Goal: Task Accomplishment & Management: Complete application form

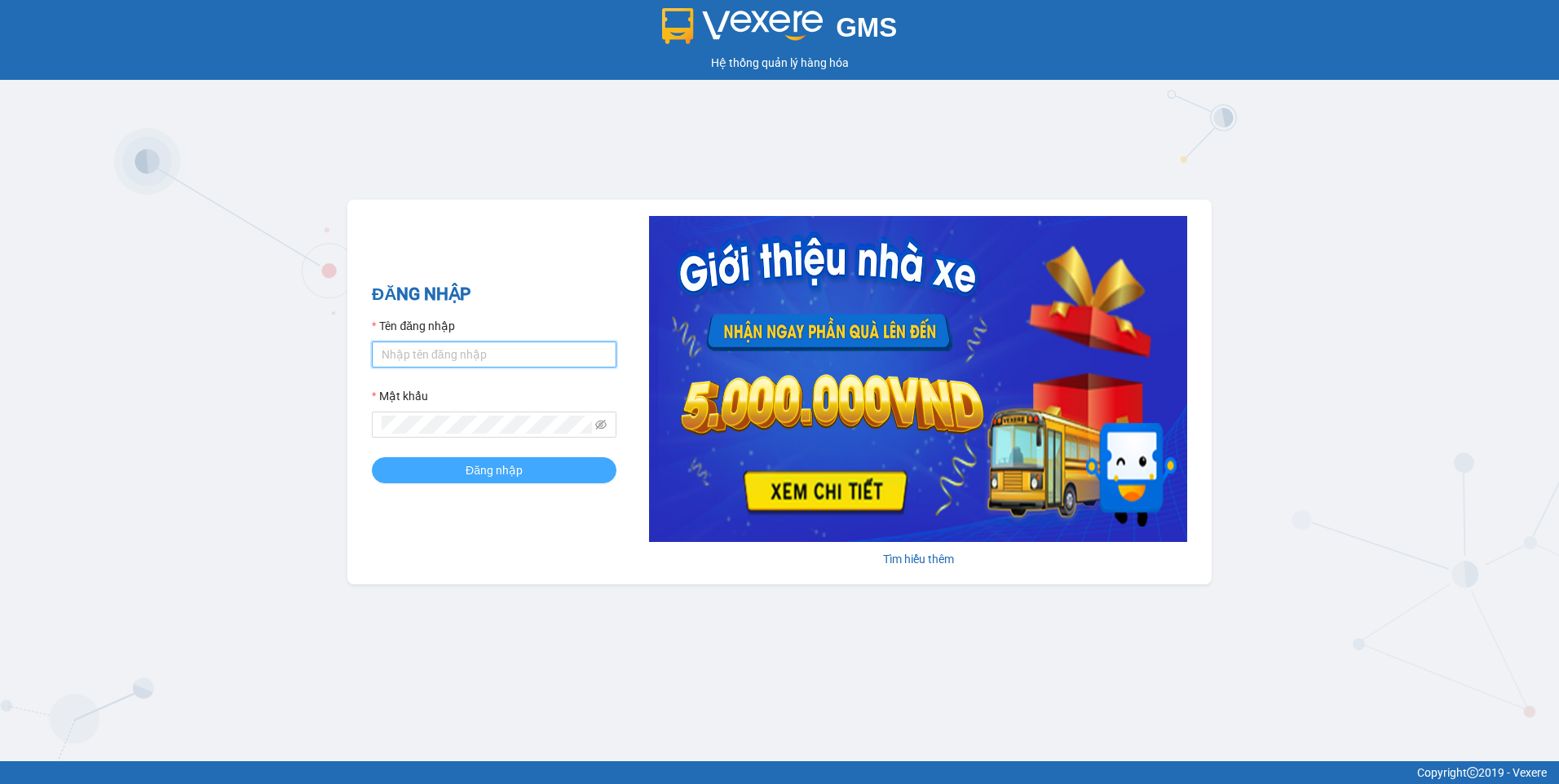
type input "dothilehang.vtp"
click at [479, 478] on span "Đăng nhập" at bounding box center [494, 470] width 57 height 18
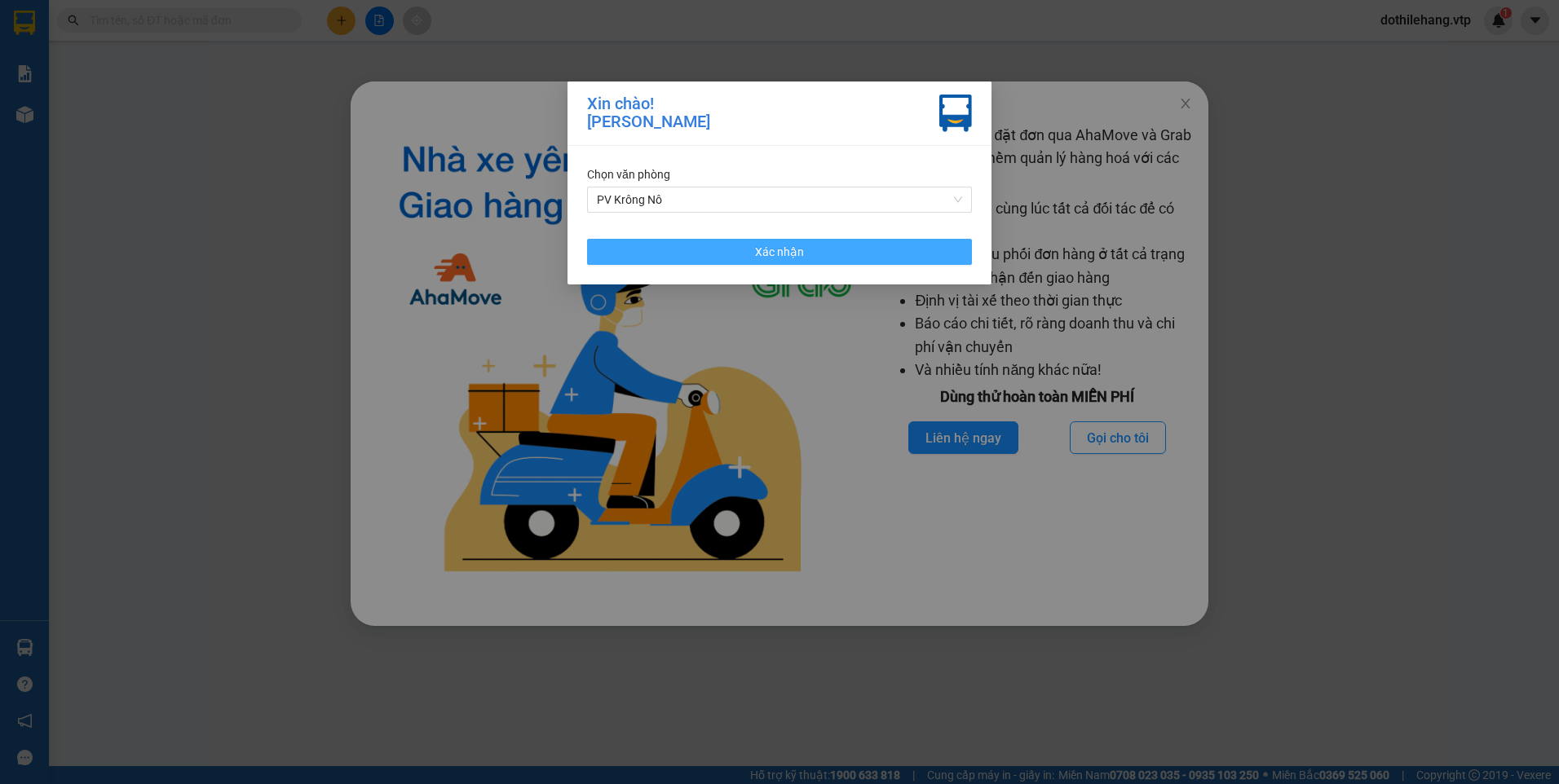
click at [683, 248] on button "Xác nhận" at bounding box center [780, 251] width 385 height 26
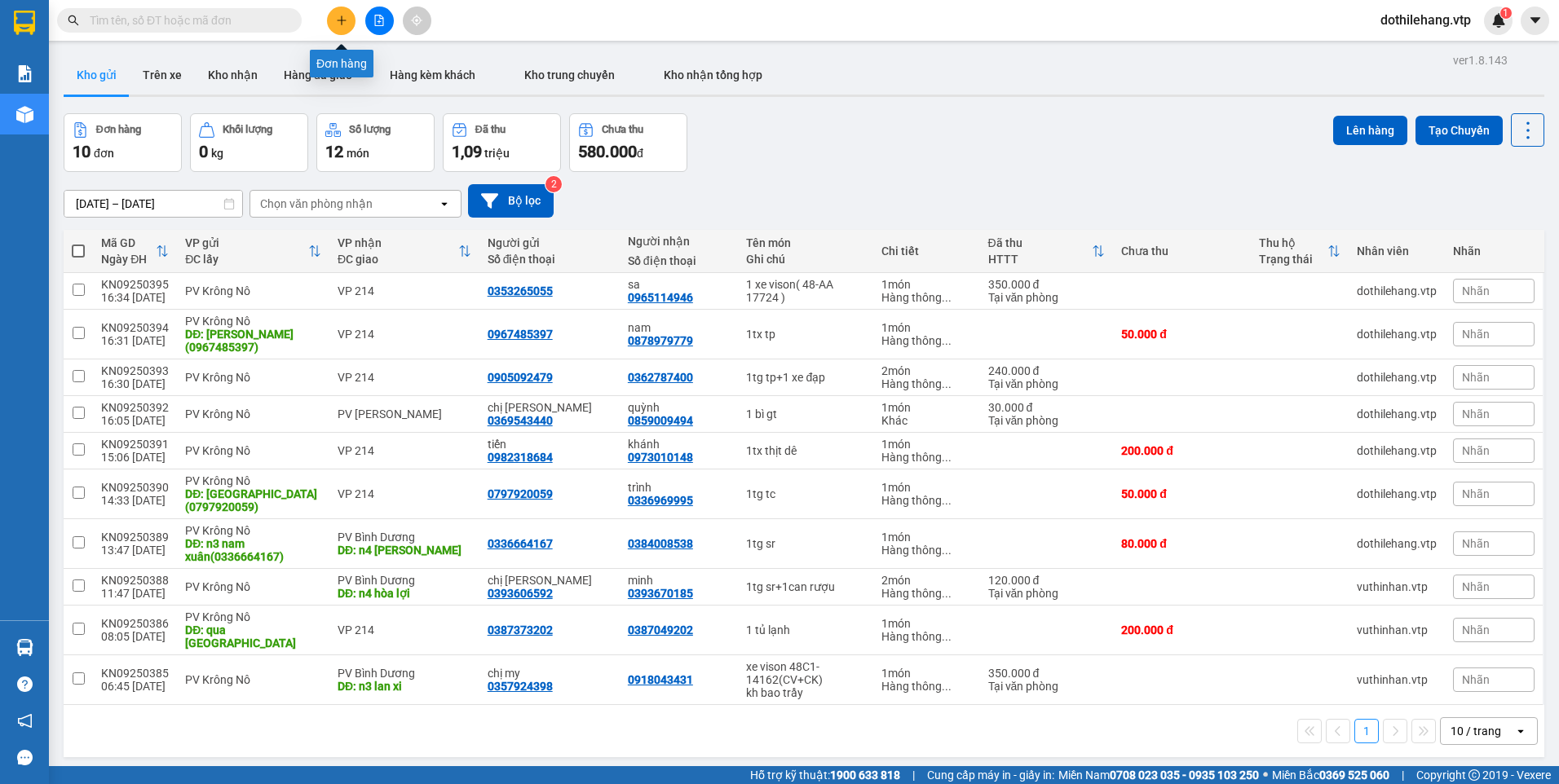
click at [338, 15] on icon "plus" at bounding box center [341, 21] width 12 height 12
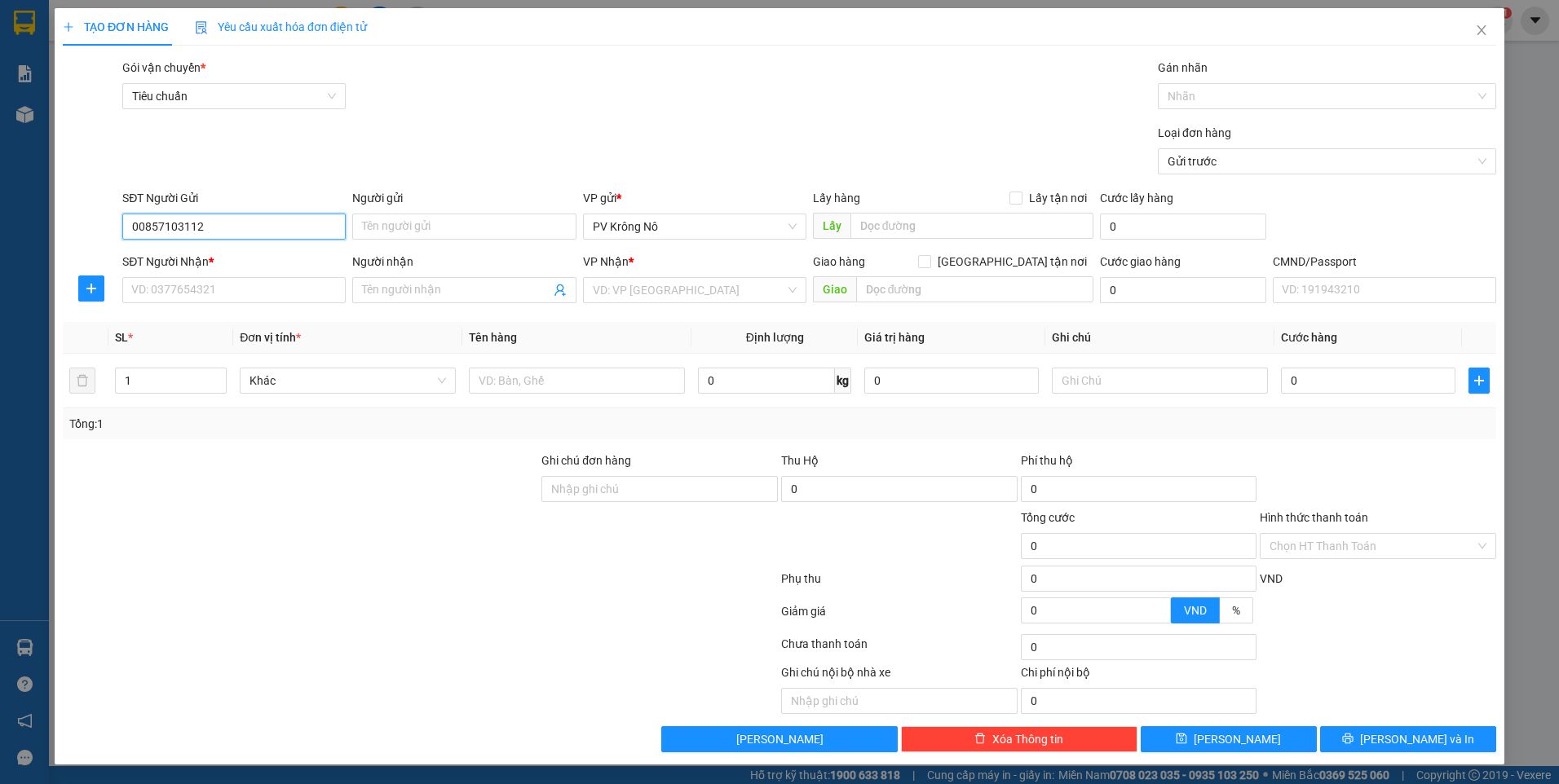
click at [144, 223] on input "00857103112" at bounding box center [234, 226] width 223 height 26
type input "0857103112"
click at [255, 223] on input "0857103112" at bounding box center [234, 226] width 223 height 26
click at [243, 262] on div "0857103112 - nhi" at bounding box center [234, 260] width 204 height 18
type input "nhi"
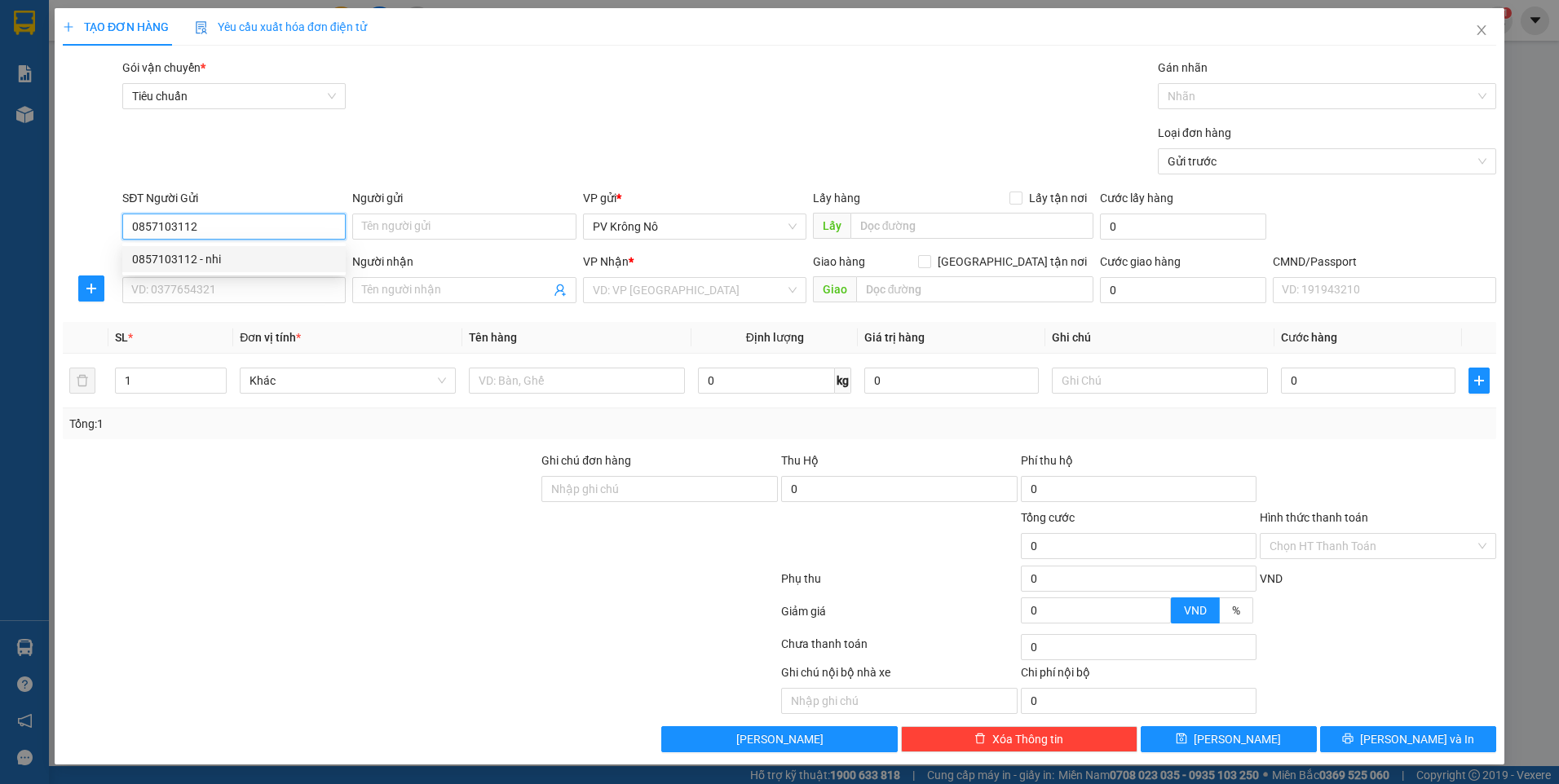
type input "0905981808"
type input "thuận"
type input "tttm kiến đức"
type input "0857103112"
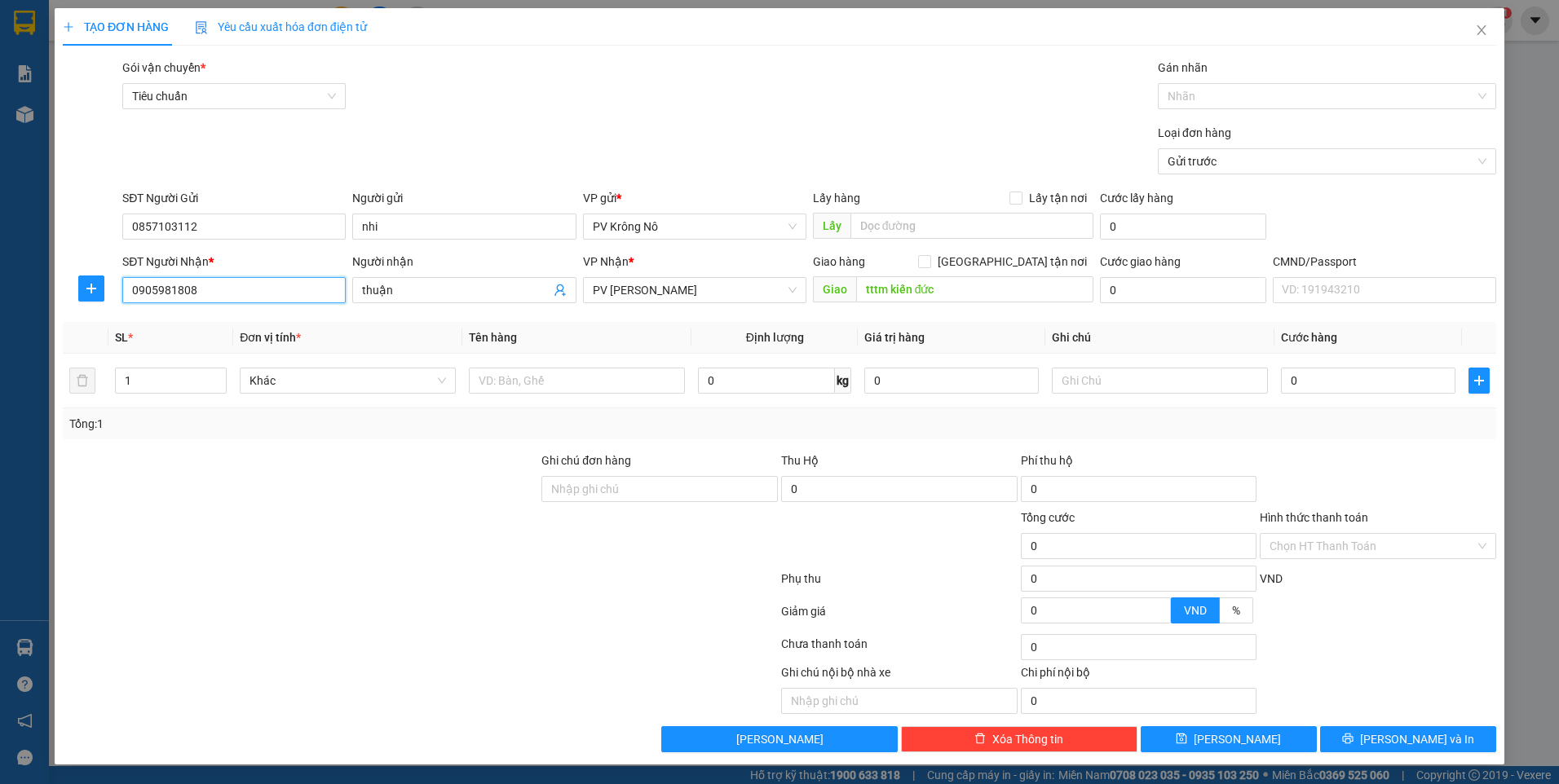
drag, startPoint x: 242, startPoint y: 288, endPoint x: 66, endPoint y: 289, distance: 176.0
click at [66, 289] on div "SĐT Người Nhận * 0905981808 0905981808 Người nhận thuận VP Nhận * PV Gia Nghĩa …" at bounding box center [779, 281] width 1437 height 57
type input "0988700231"
drag, startPoint x: 417, startPoint y: 285, endPoint x: 316, endPoint y: 286, distance: 101.0
click at [316, 286] on div "SĐT Người Nhận * 0988700231 Người nhận thuận thuận VP Nhận * PV Gia Nghĩa Giao …" at bounding box center [809, 281] width 1381 height 57
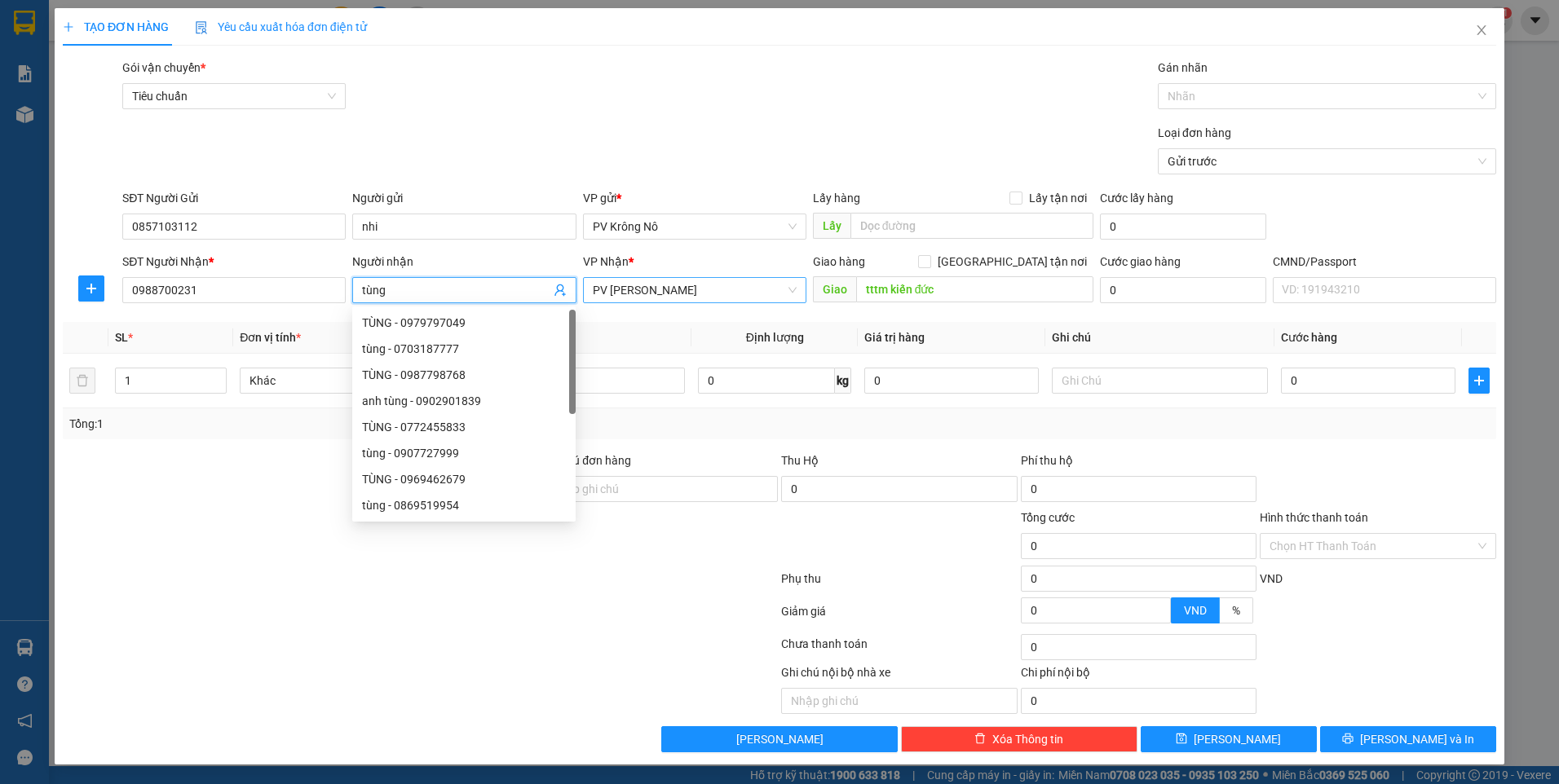
click at [708, 287] on span "PV Gia Nghĩa" at bounding box center [695, 290] width 204 height 24
type input "tùng"
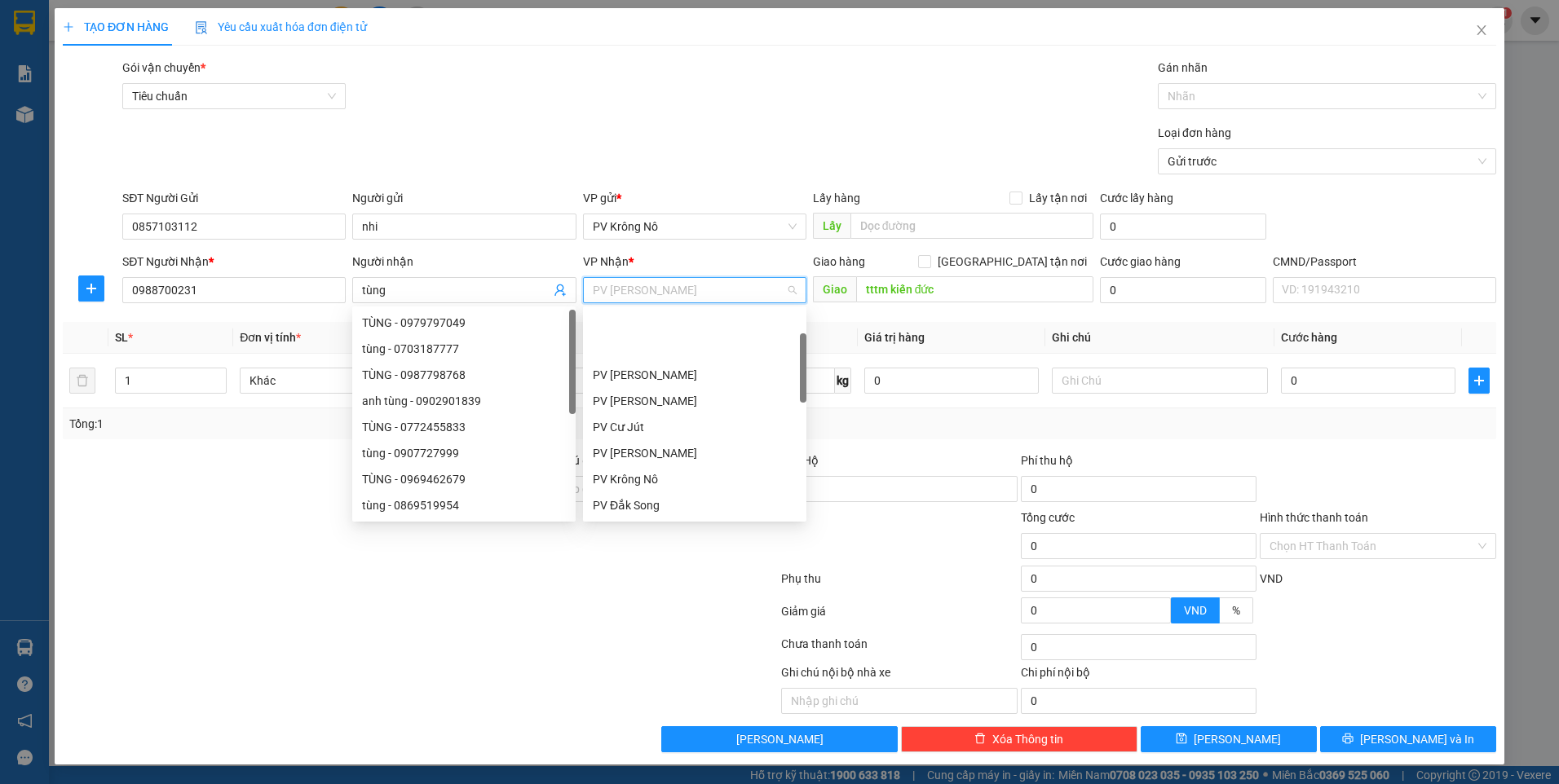
scroll to position [78, 0]
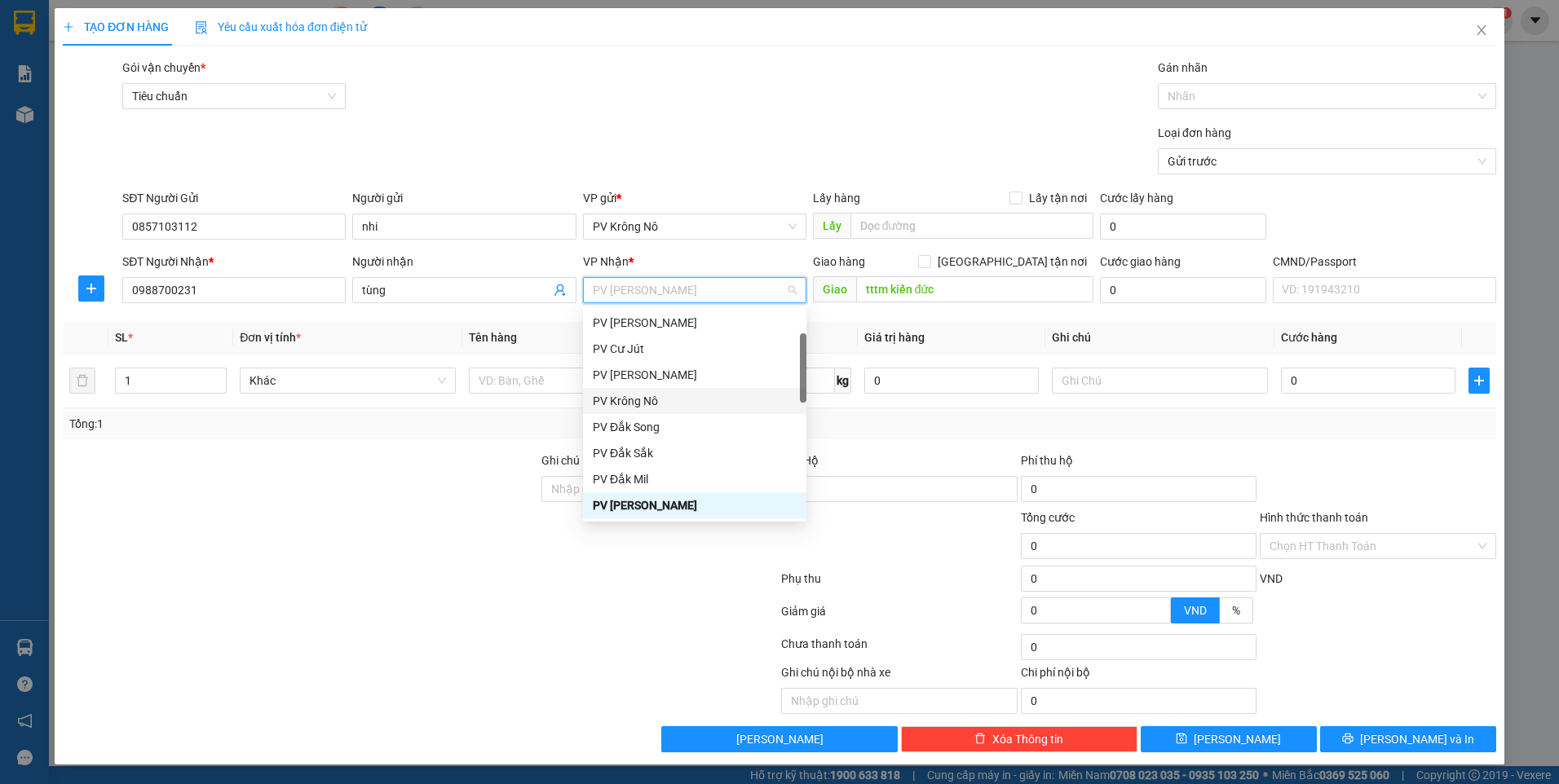
type input "4"
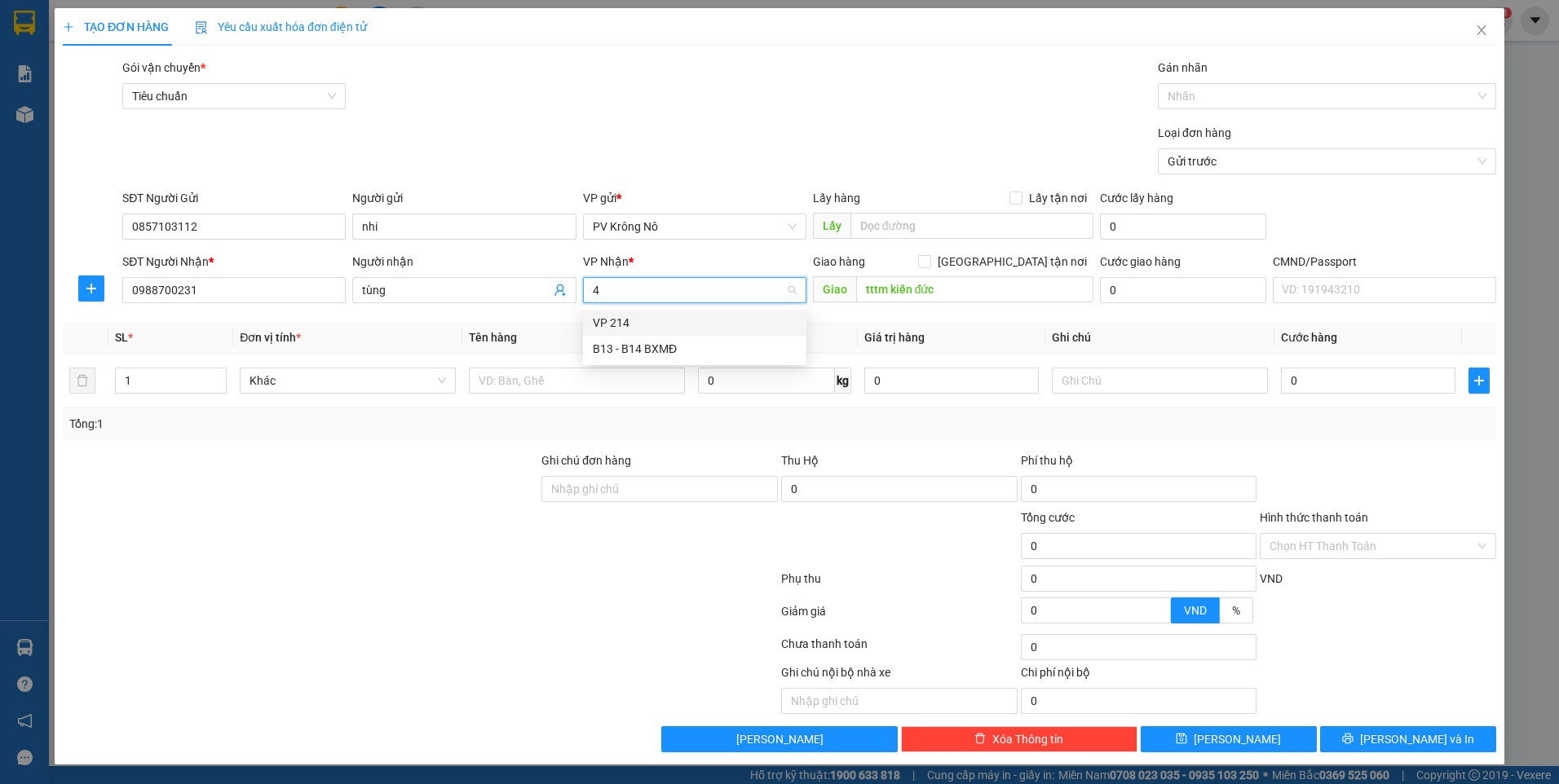
click at [666, 320] on div "VP 214" at bounding box center [695, 323] width 204 height 18
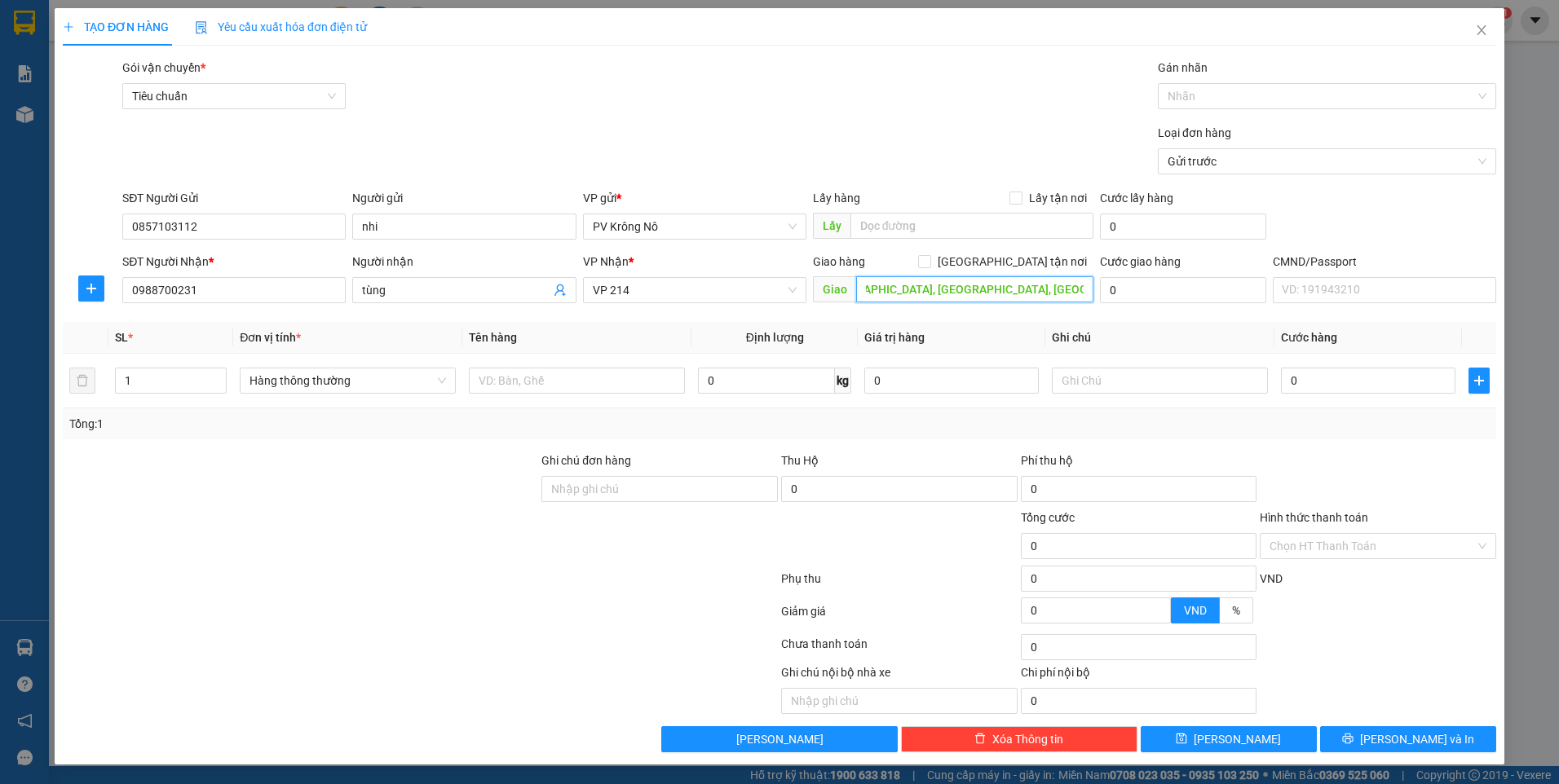
scroll to position [0, 100]
type input "chung cư an lộc, đường số 17, nguyễn oanh, phường an nhơn"
click at [929, 261] on input "Giao tận nơi" at bounding box center [924, 261] width 12 height 12
checkbox input "true"
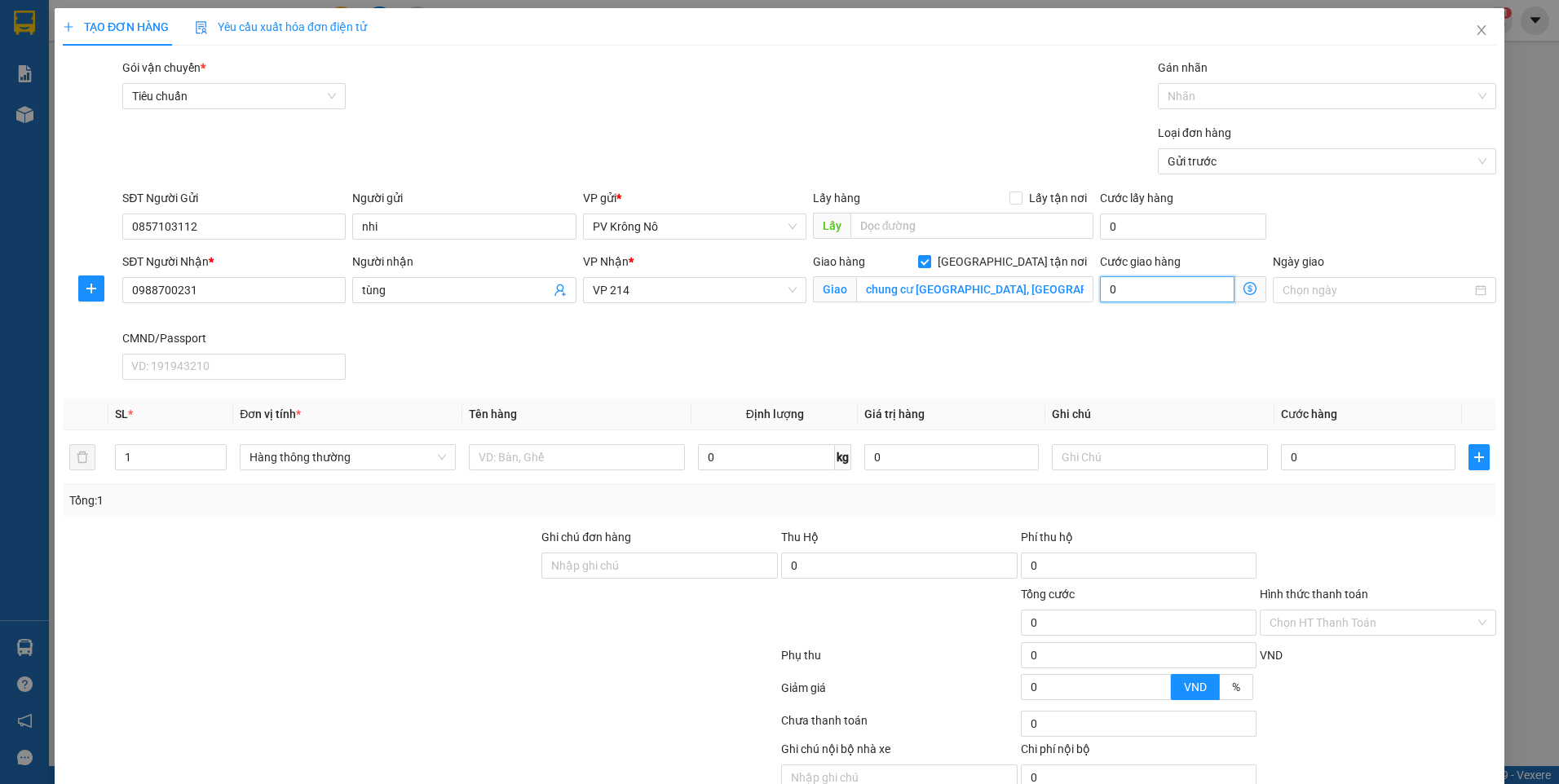
click at [1113, 292] on input "0" at bounding box center [1168, 289] width 135 height 26
type input "0"
type input "1"
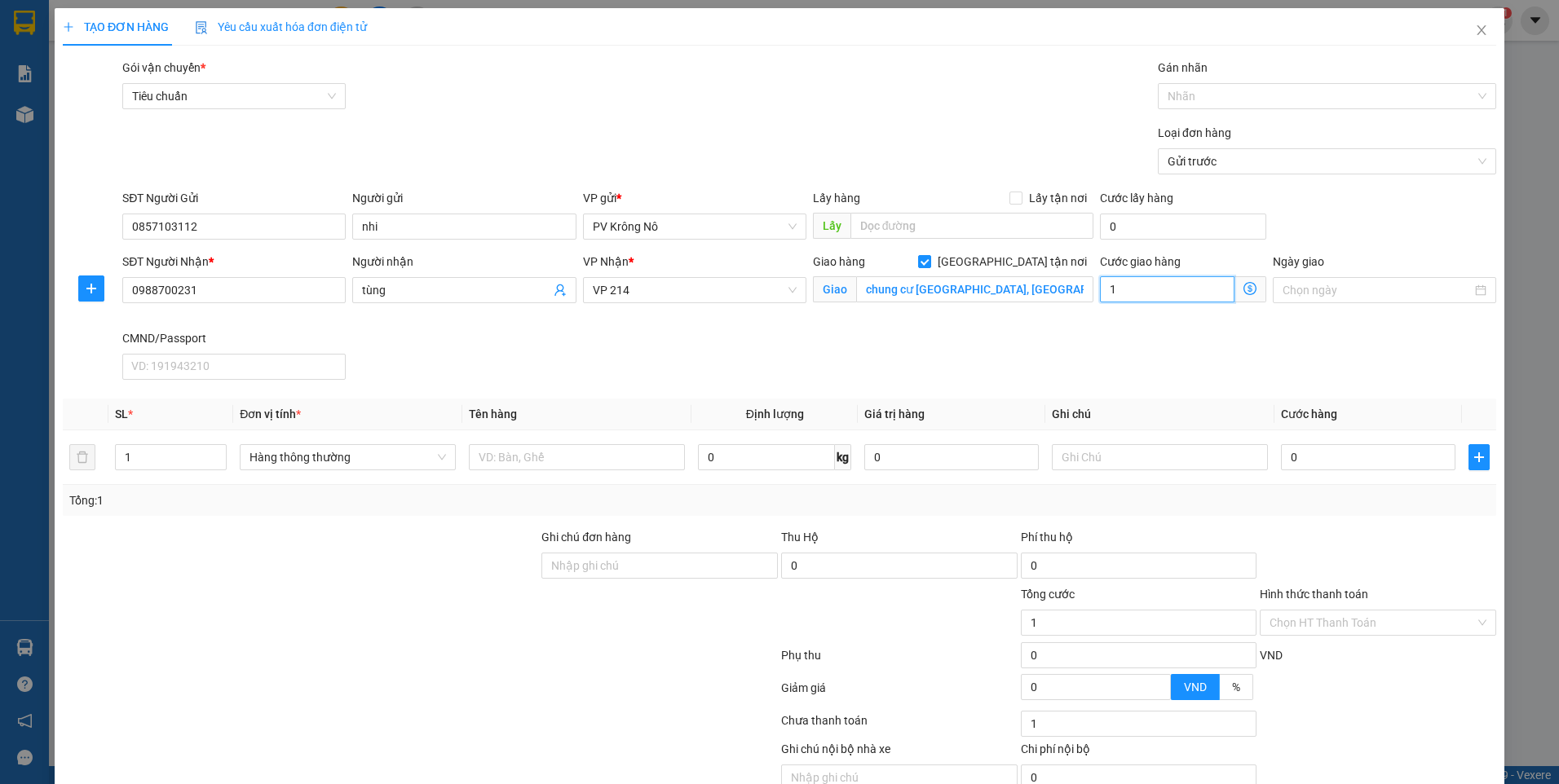
type input "12"
type input "120"
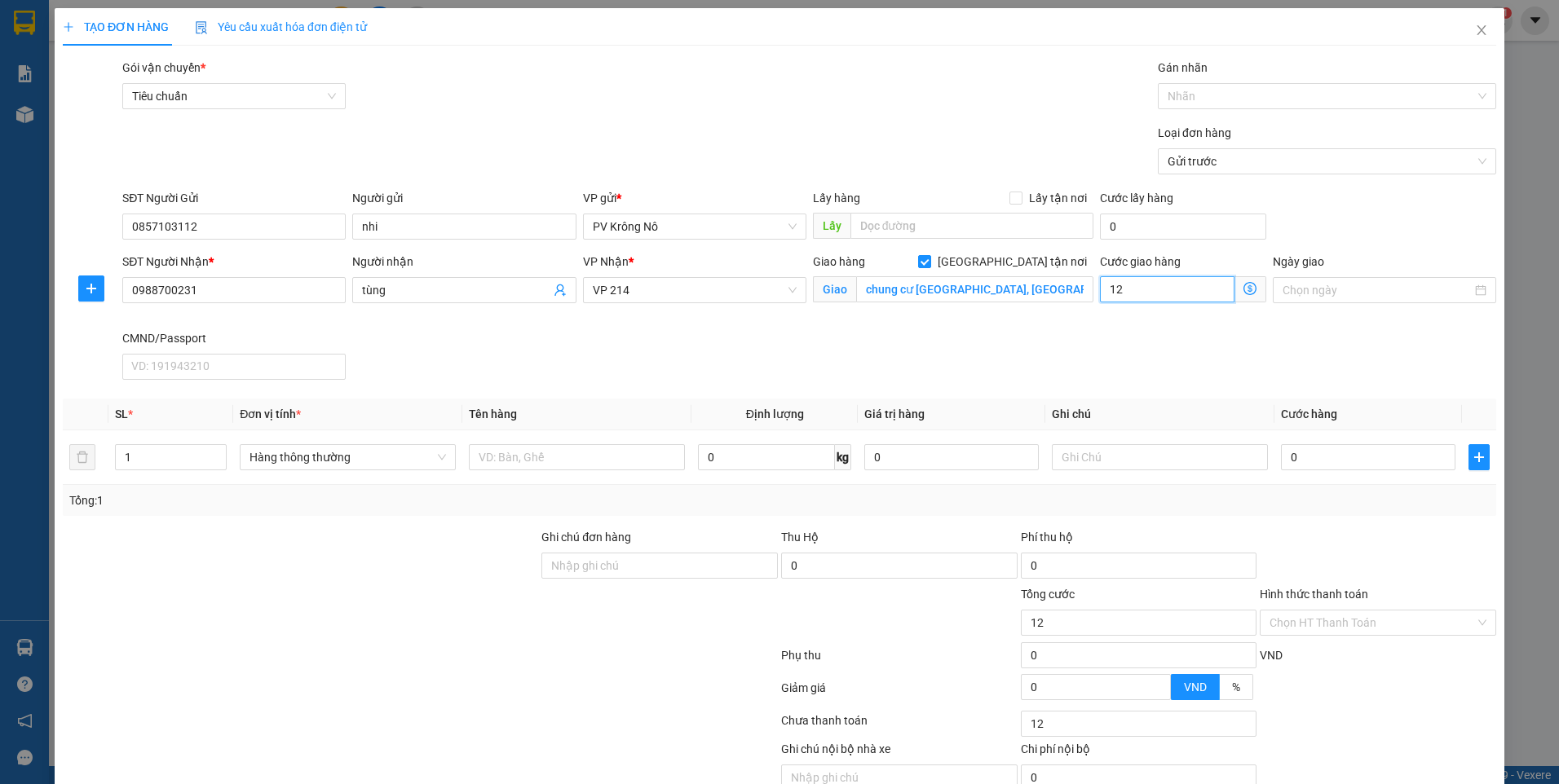
type input "120"
type input "1.200"
type input "12.000"
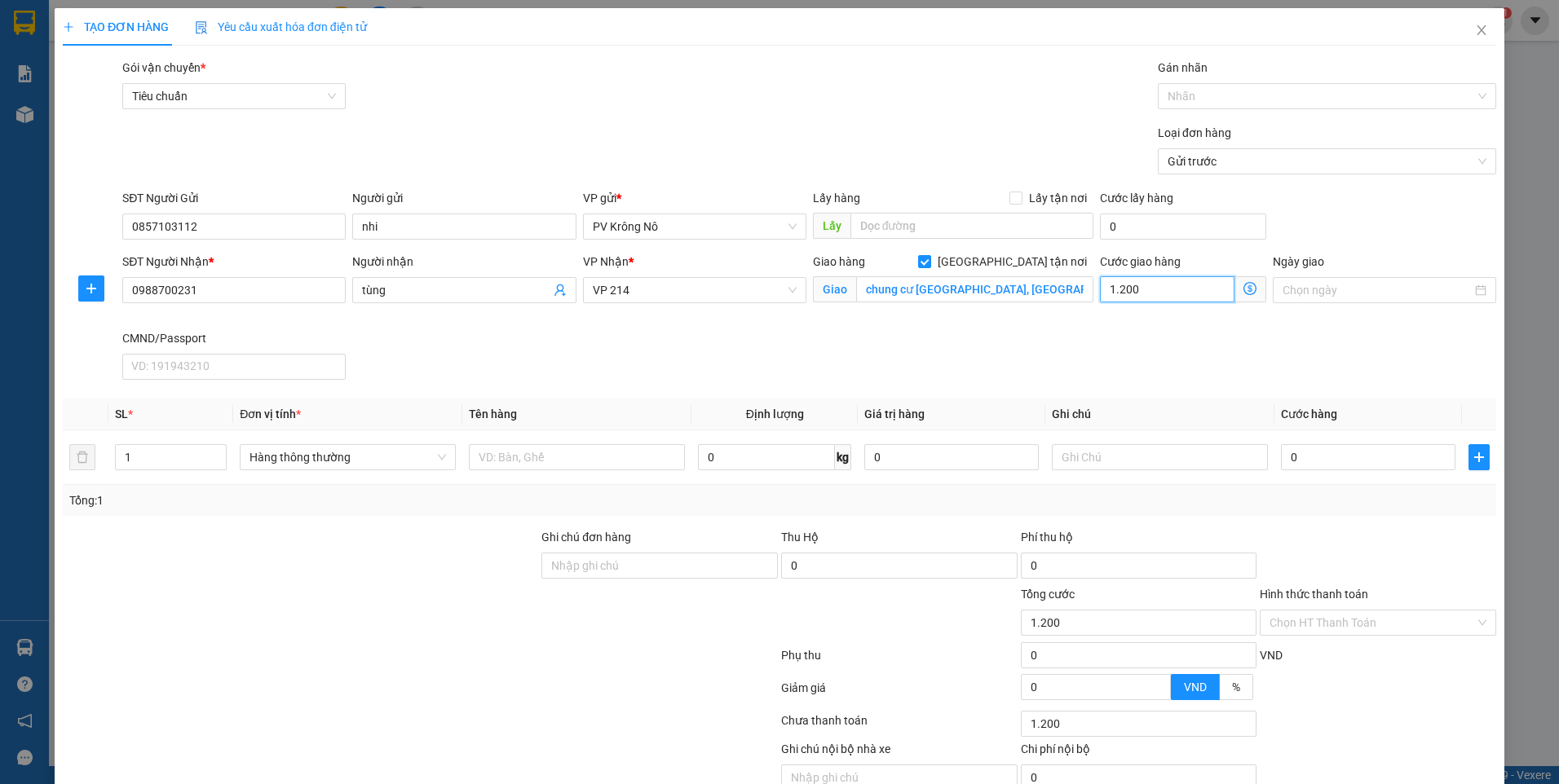
type input "12.000"
type input "120.000"
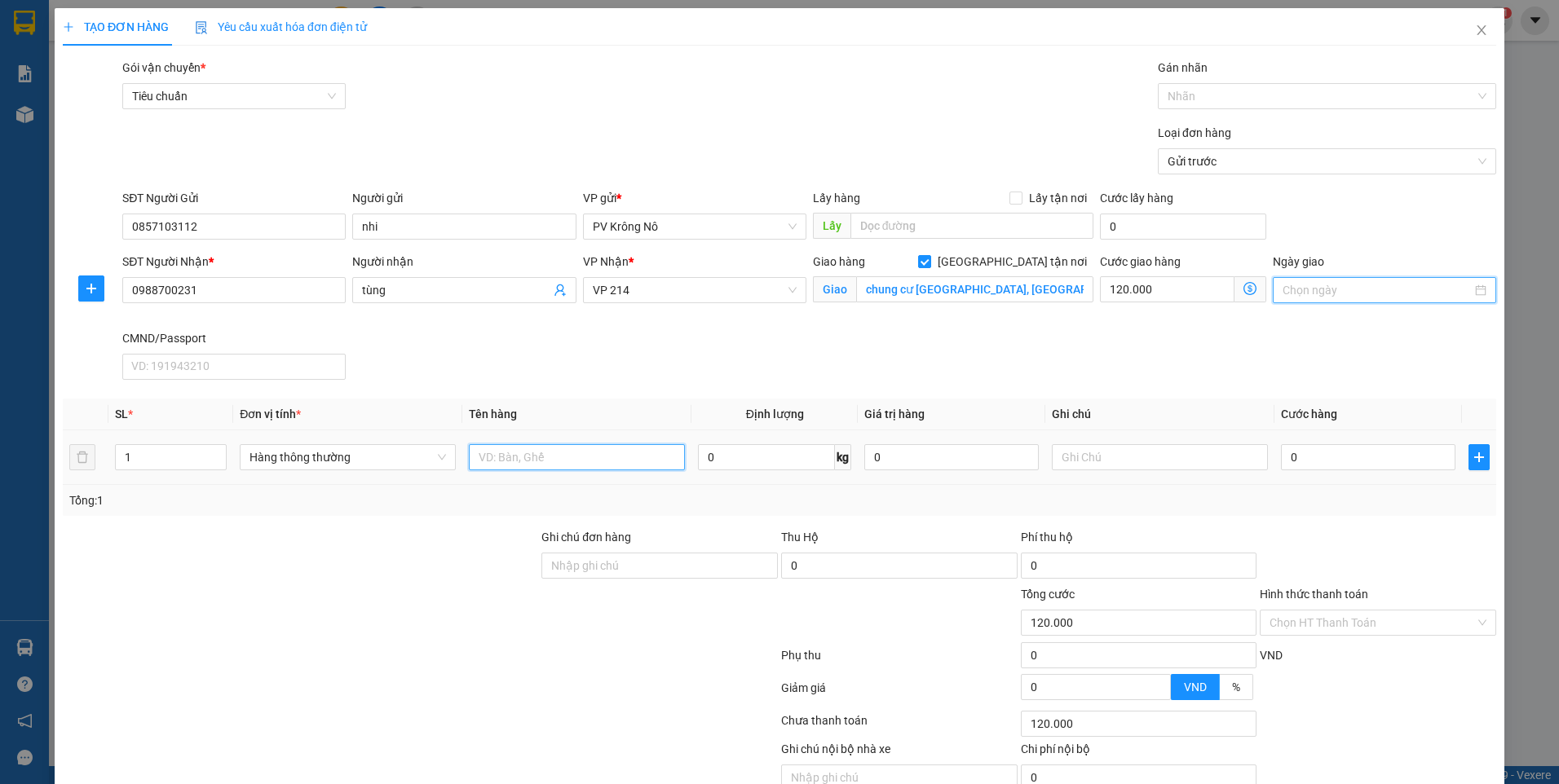
click at [569, 452] on input "text" at bounding box center [576, 457] width 216 height 26
type input "1 bao xanh tc"
drag, startPoint x: 1289, startPoint y: 459, endPoint x: 1276, endPoint y: 451, distance: 15.3
click at [1287, 459] on input "0" at bounding box center [1368, 457] width 175 height 26
type input "06"
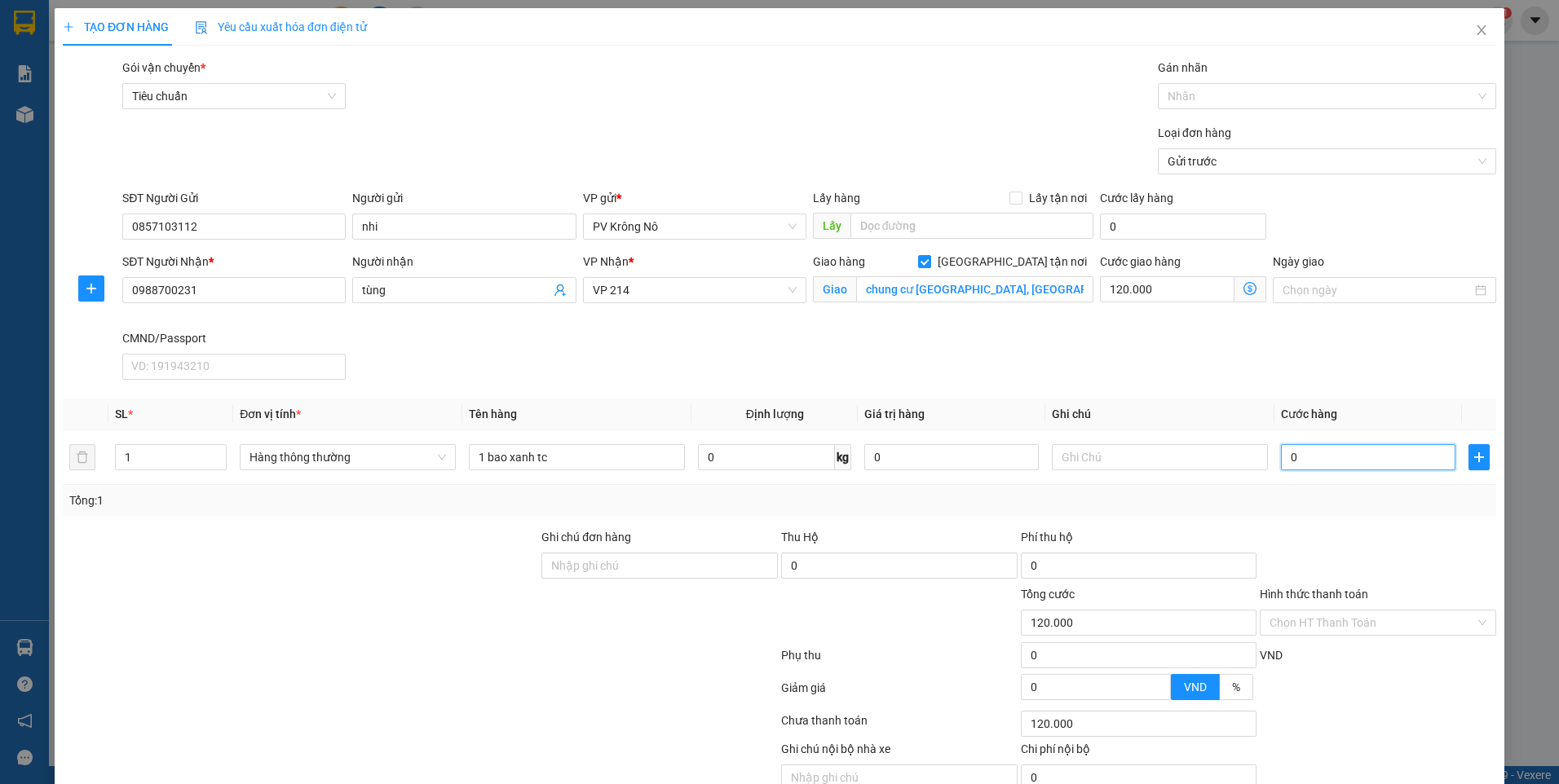
type input "120.006"
type input "060"
type input "120.060"
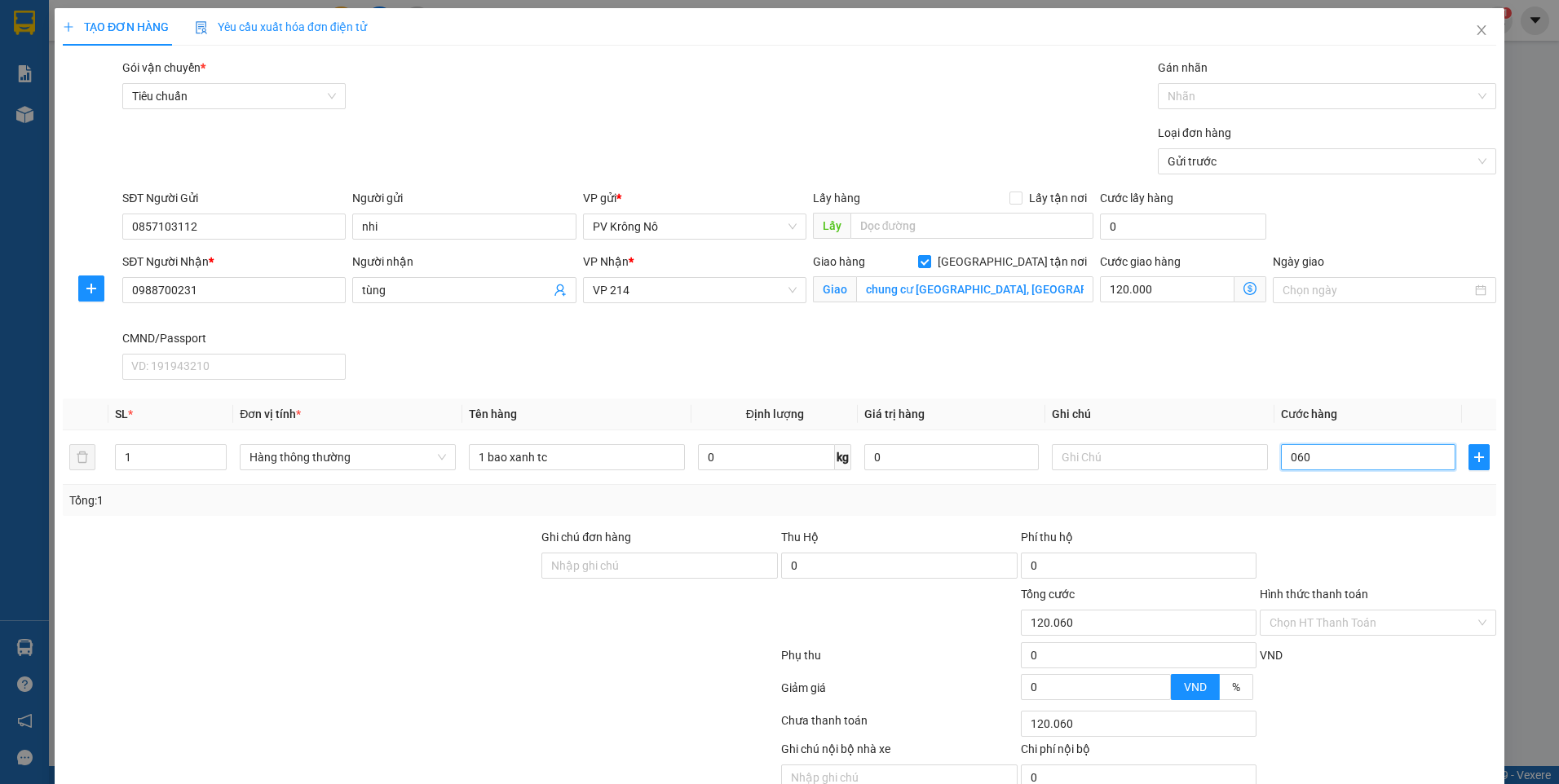
type input "0.600"
type input "120.600"
type input "06.000"
type input "126.000"
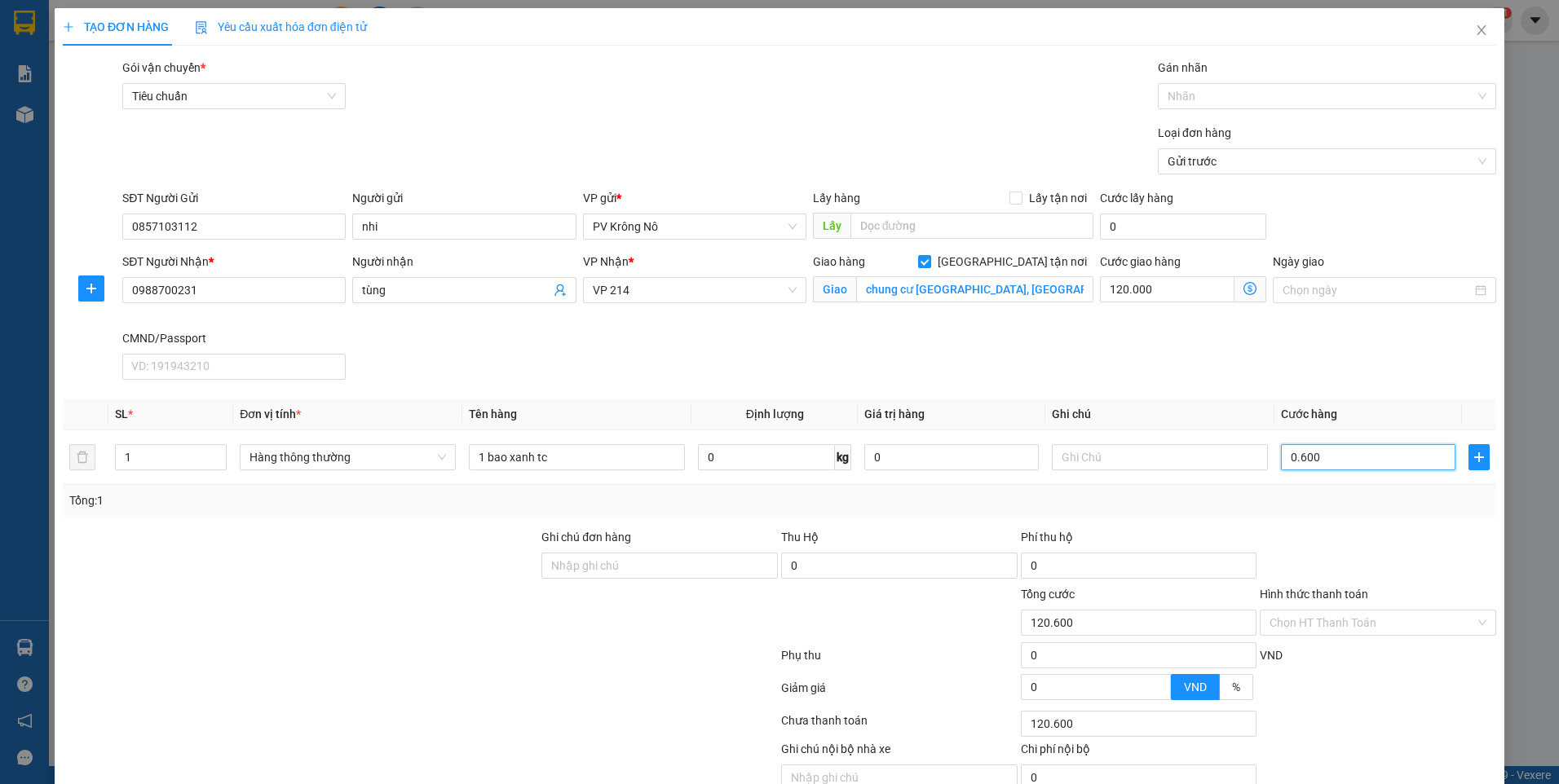
type input "126.000"
type input "6.000.000"
type input "6.120.000"
click at [1360, 462] on input "6.000.000" at bounding box center [1368, 457] width 175 height 26
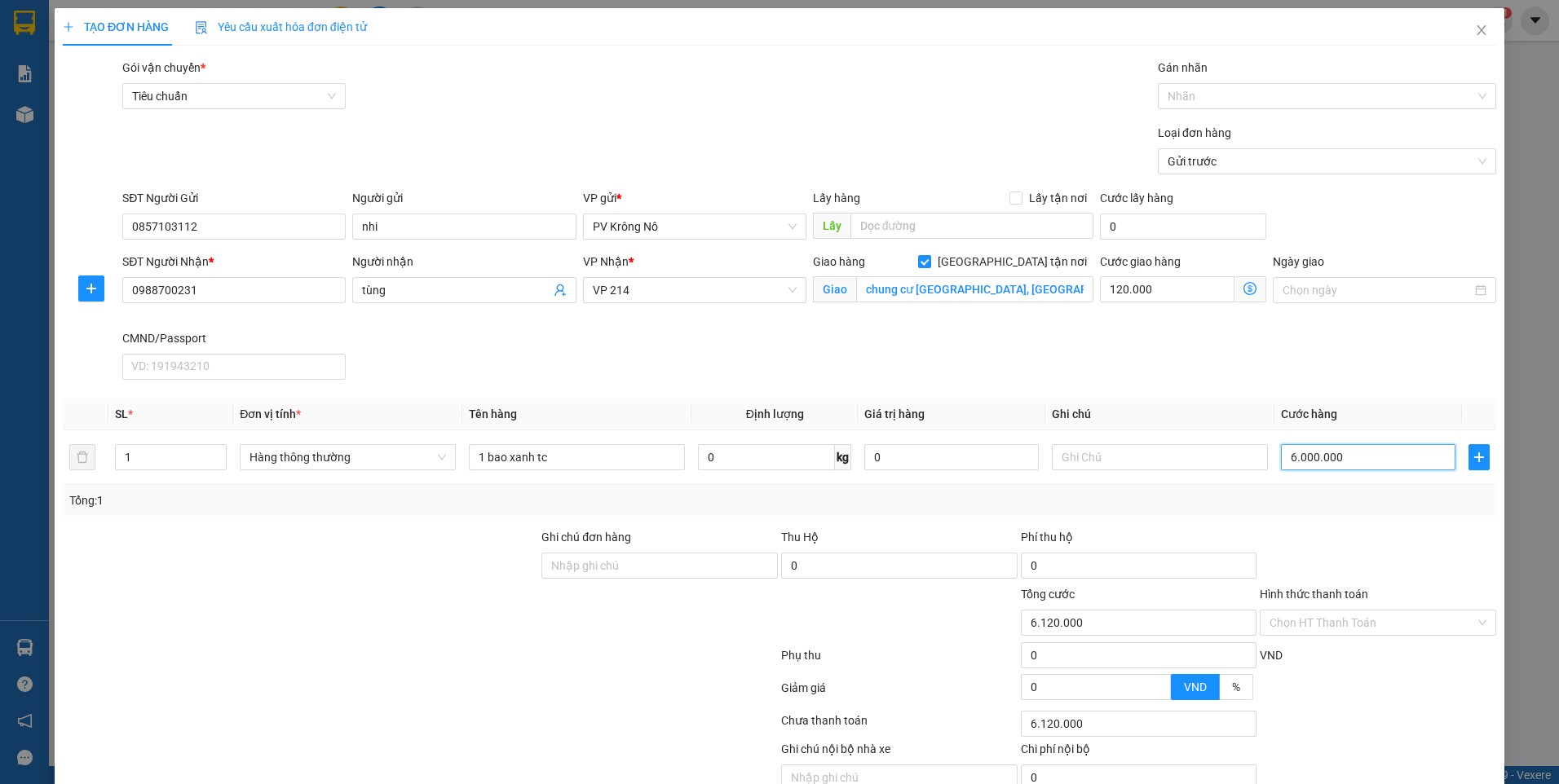
type input "0"
type input "120.000"
type input "06"
type input "120.006"
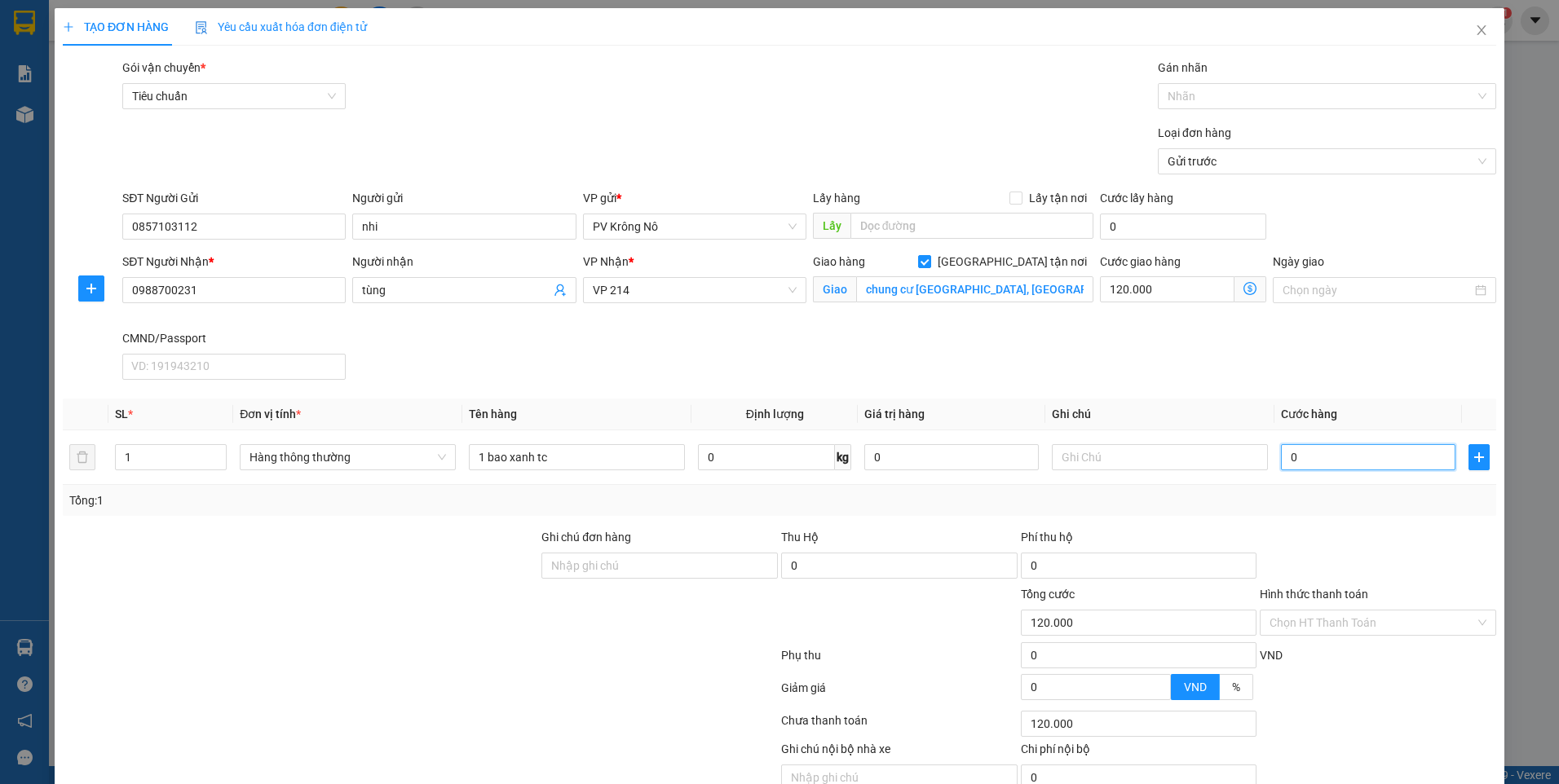
type input "120.006"
type input "060"
type input "120.060"
type input "0.600"
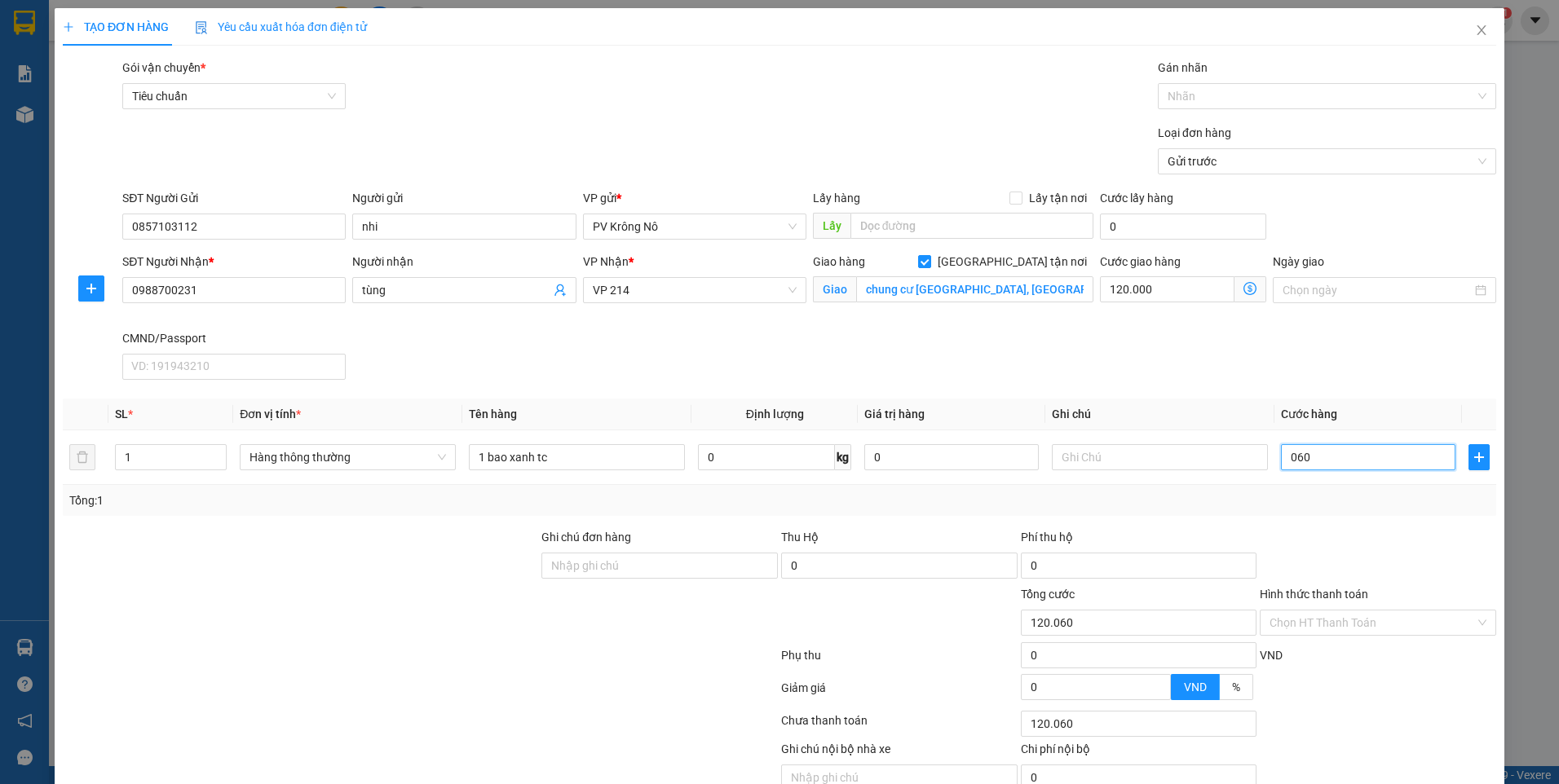
type input "120.600"
type input "06.000"
type input "126.000"
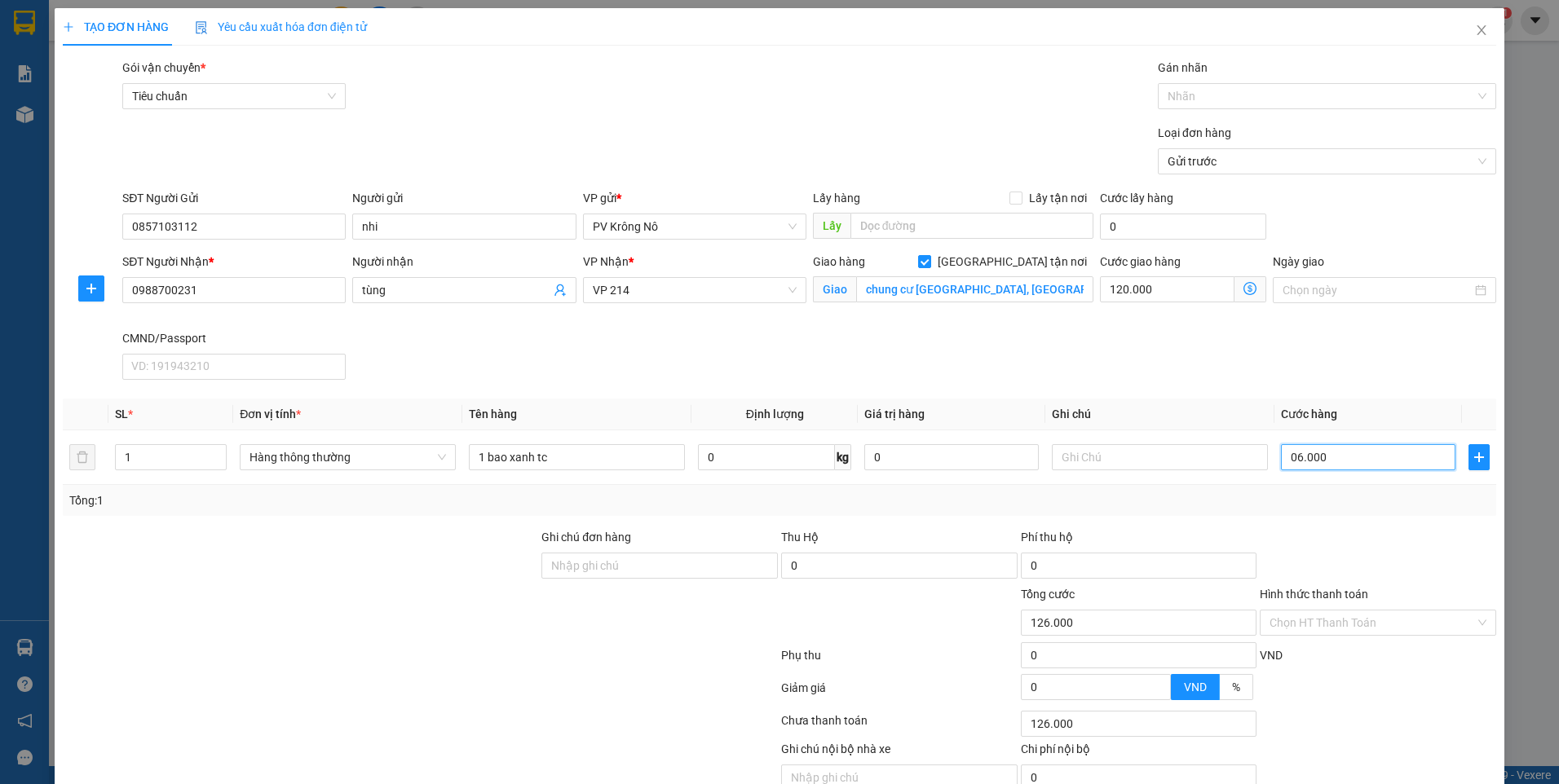
type input "060.000"
type input "180.000"
type input "60.000"
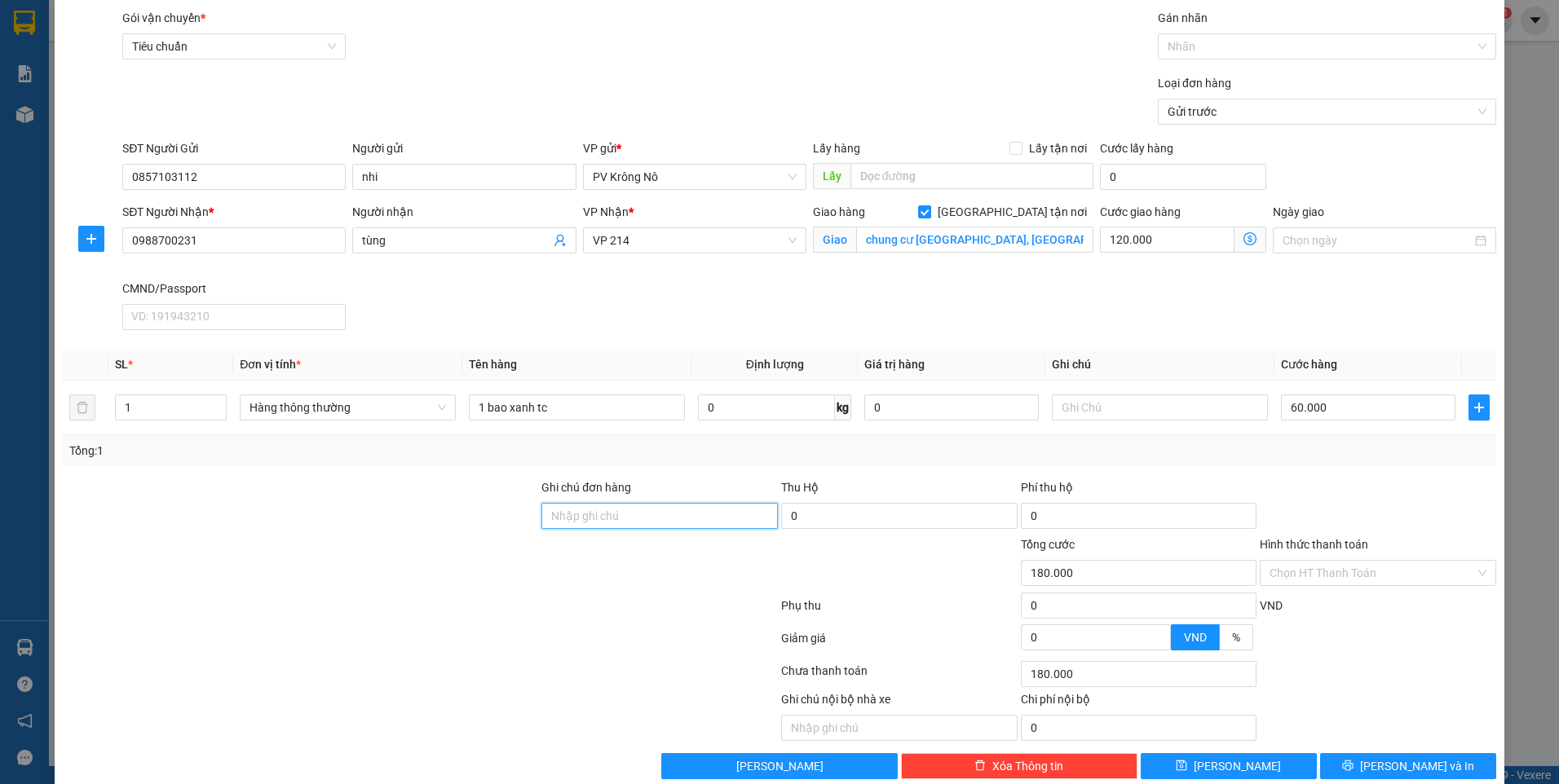
scroll to position [77, 0]
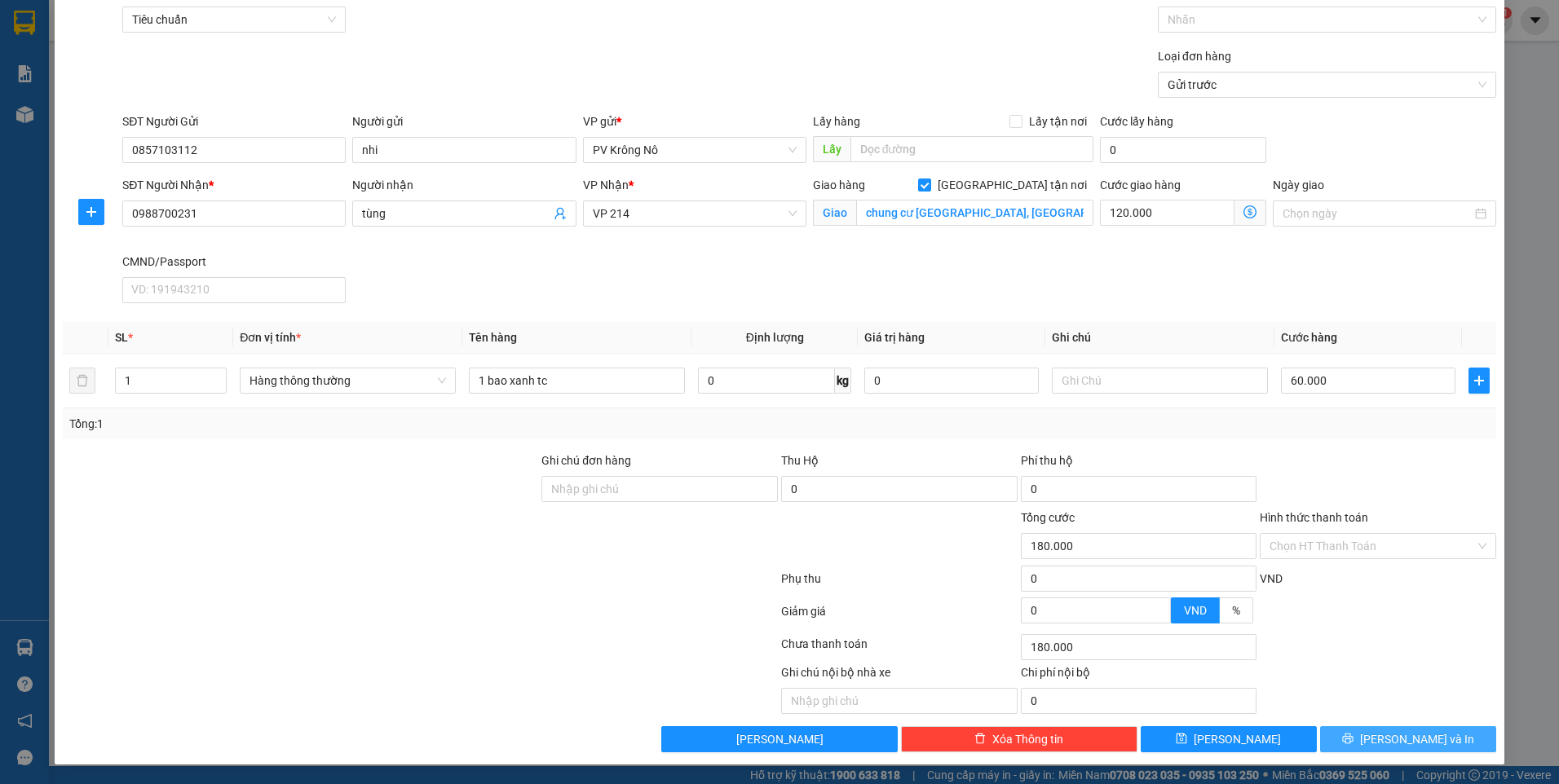
drag, startPoint x: 1354, startPoint y: 739, endPoint x: 1363, endPoint y: 711, distance: 29.4
click at [1352, 739] on button "Lưu và In" at bounding box center [1408, 738] width 177 height 26
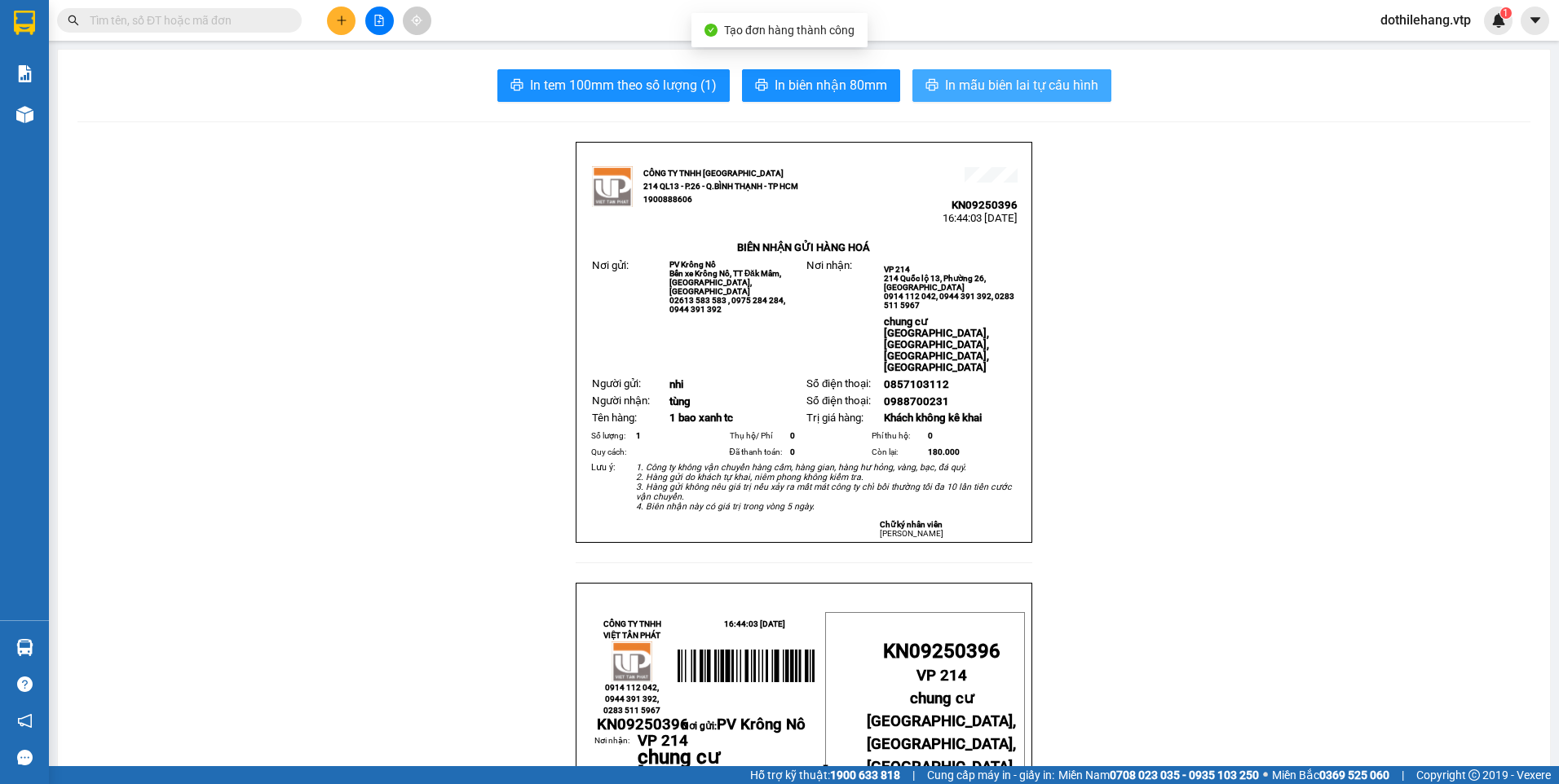
click at [970, 77] on span "In mẫu biên lai tự cấu hình" at bounding box center [1022, 85] width 153 height 20
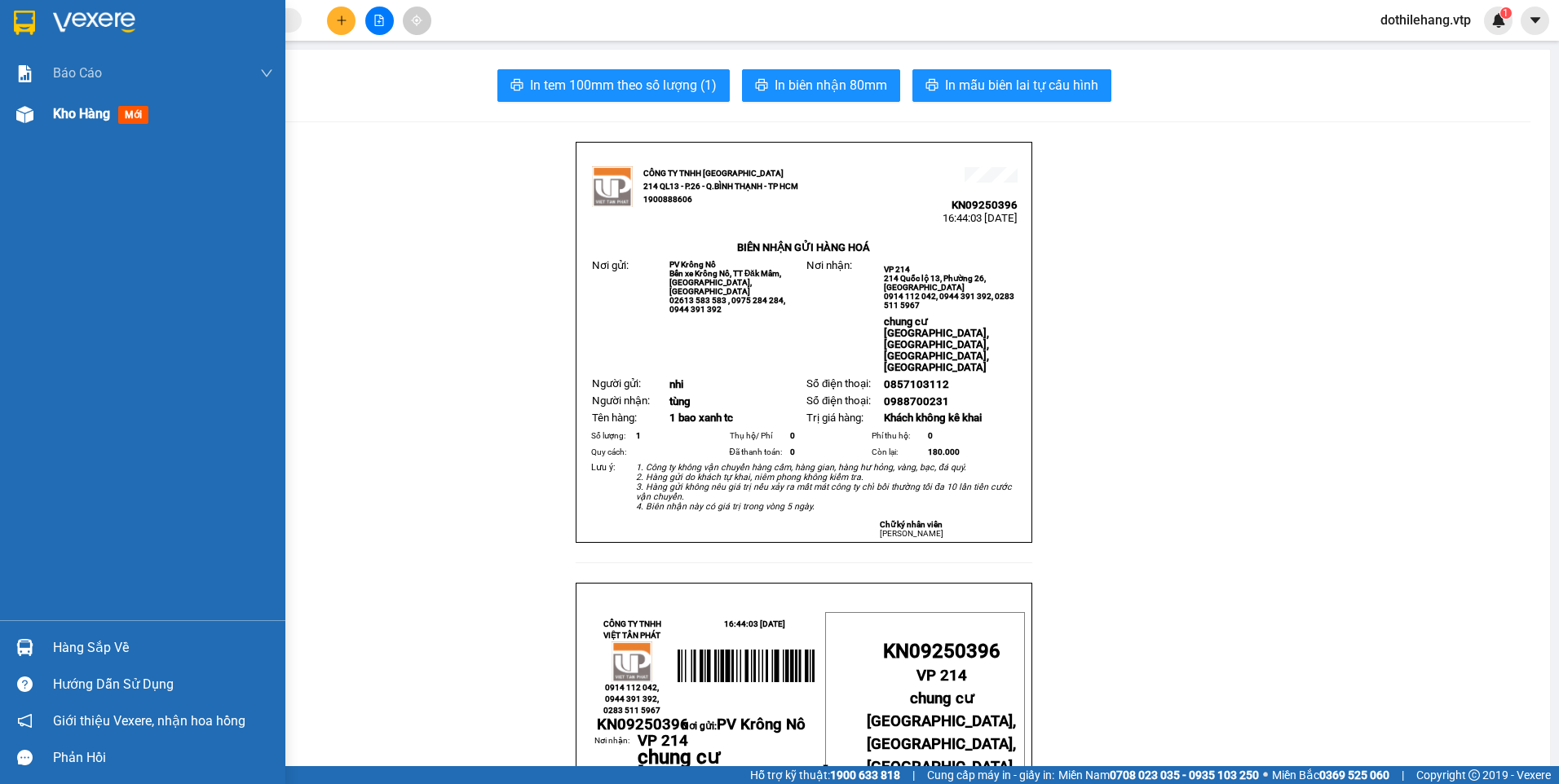
click at [42, 122] on div "Kho hàng mới" at bounding box center [142, 114] width 286 height 41
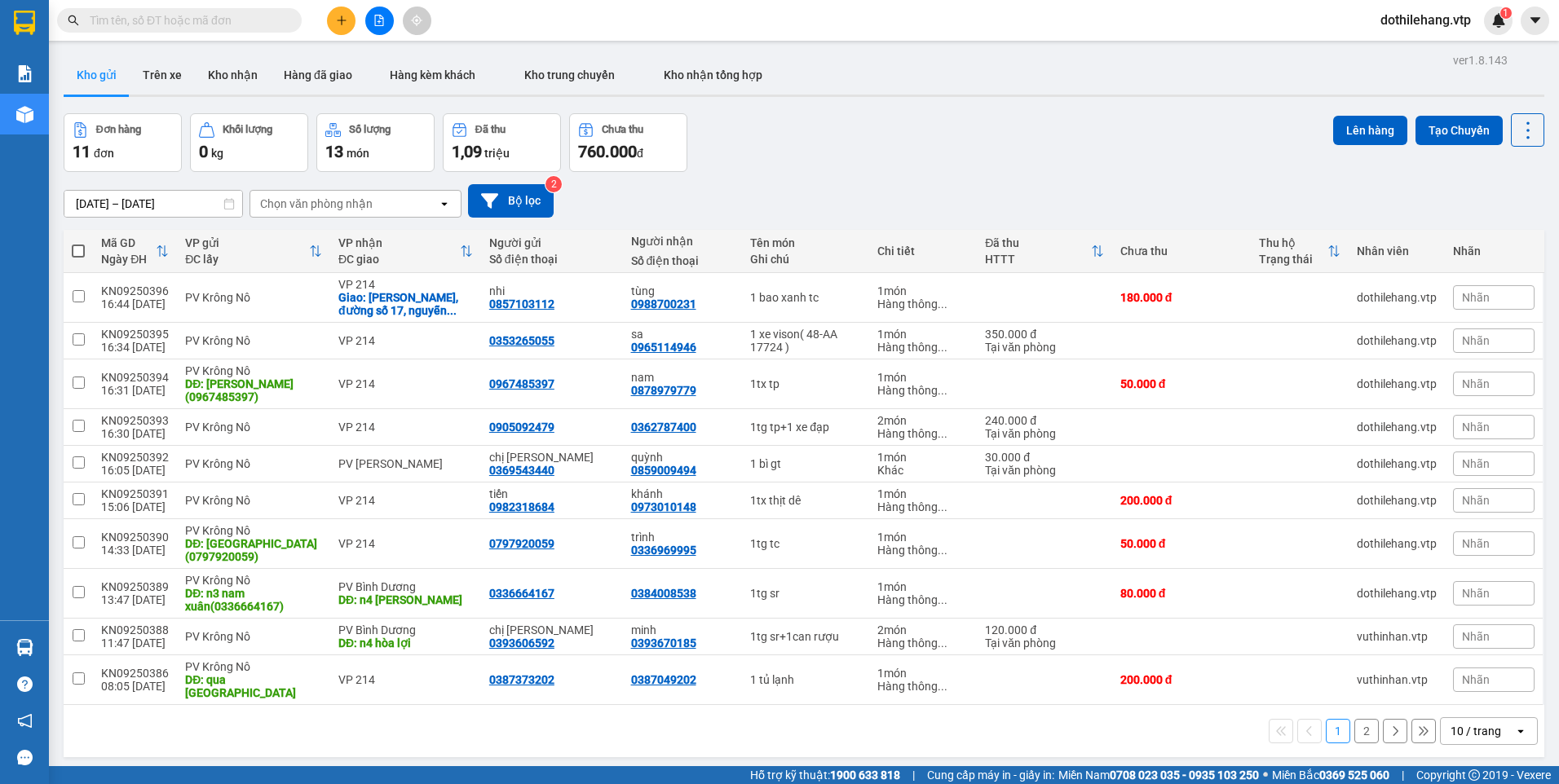
click at [381, 34] on button at bounding box center [380, 21] width 28 height 28
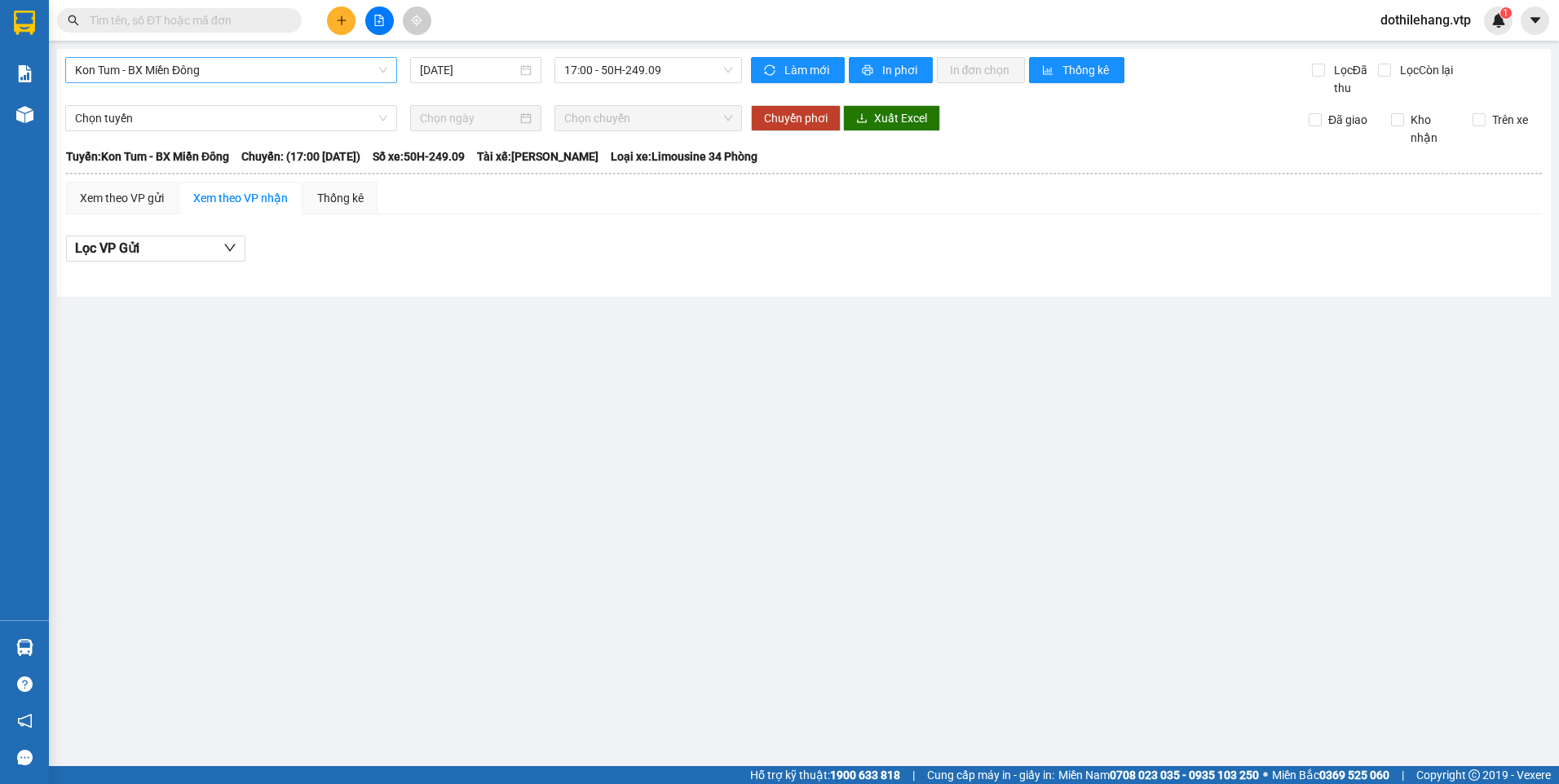
click at [285, 67] on span "Kon Tum - BX Miền Đông" at bounding box center [231, 70] width 312 height 24
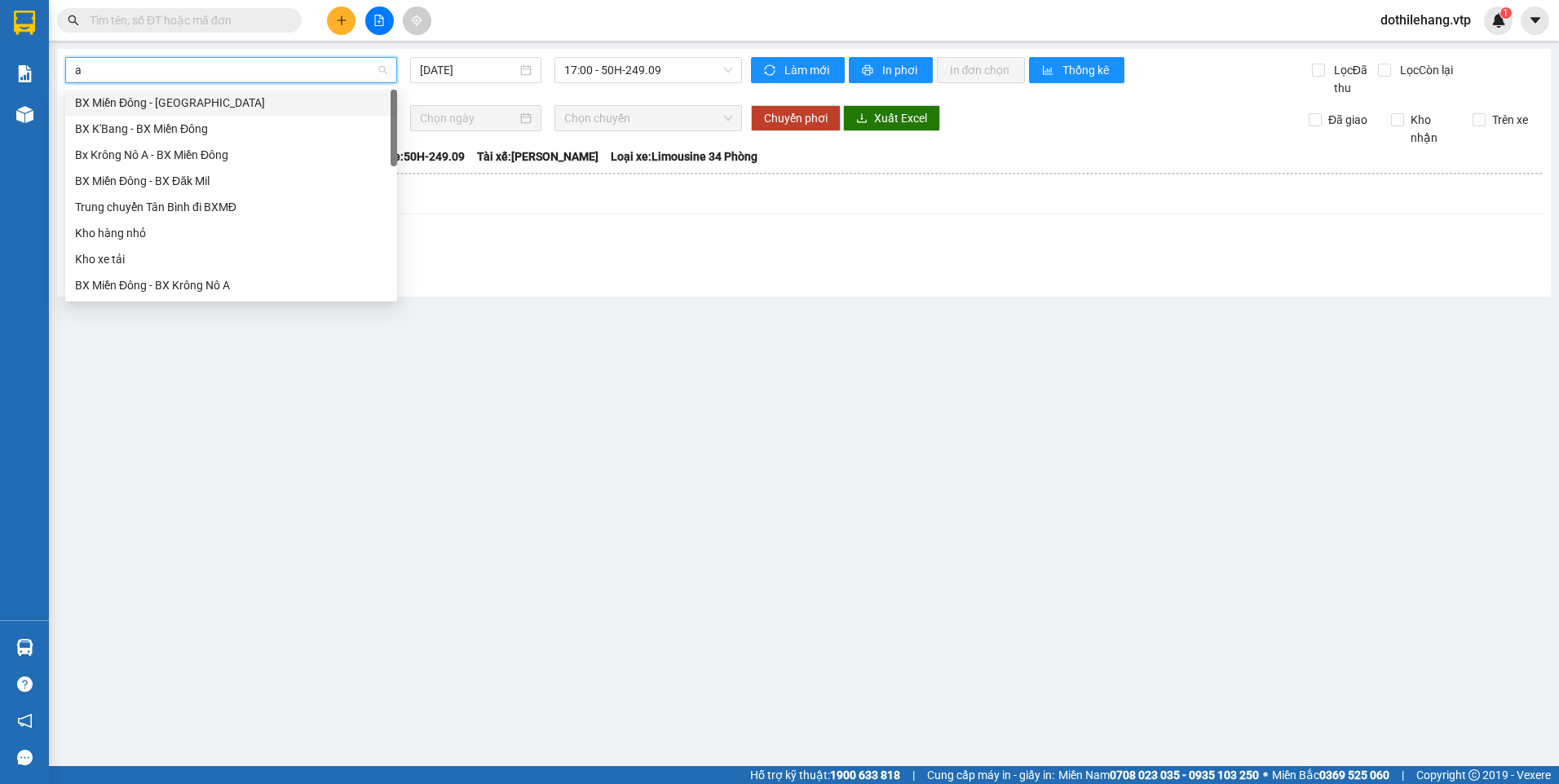
type input "a"
click at [243, 132] on div "Bx Krông Nô A - BX Miền Đông" at bounding box center [231, 129] width 312 height 18
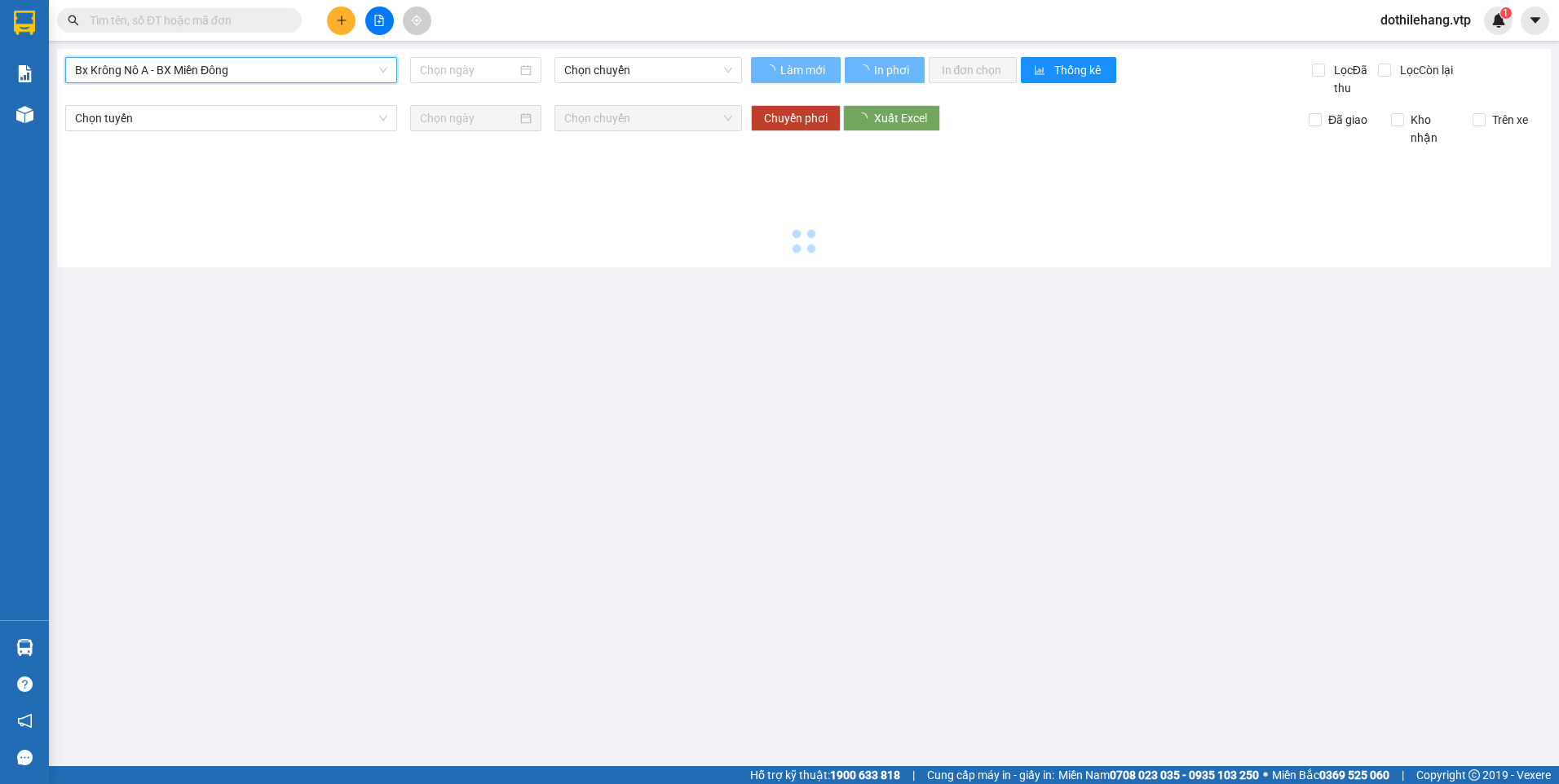
type input "14/09/2025"
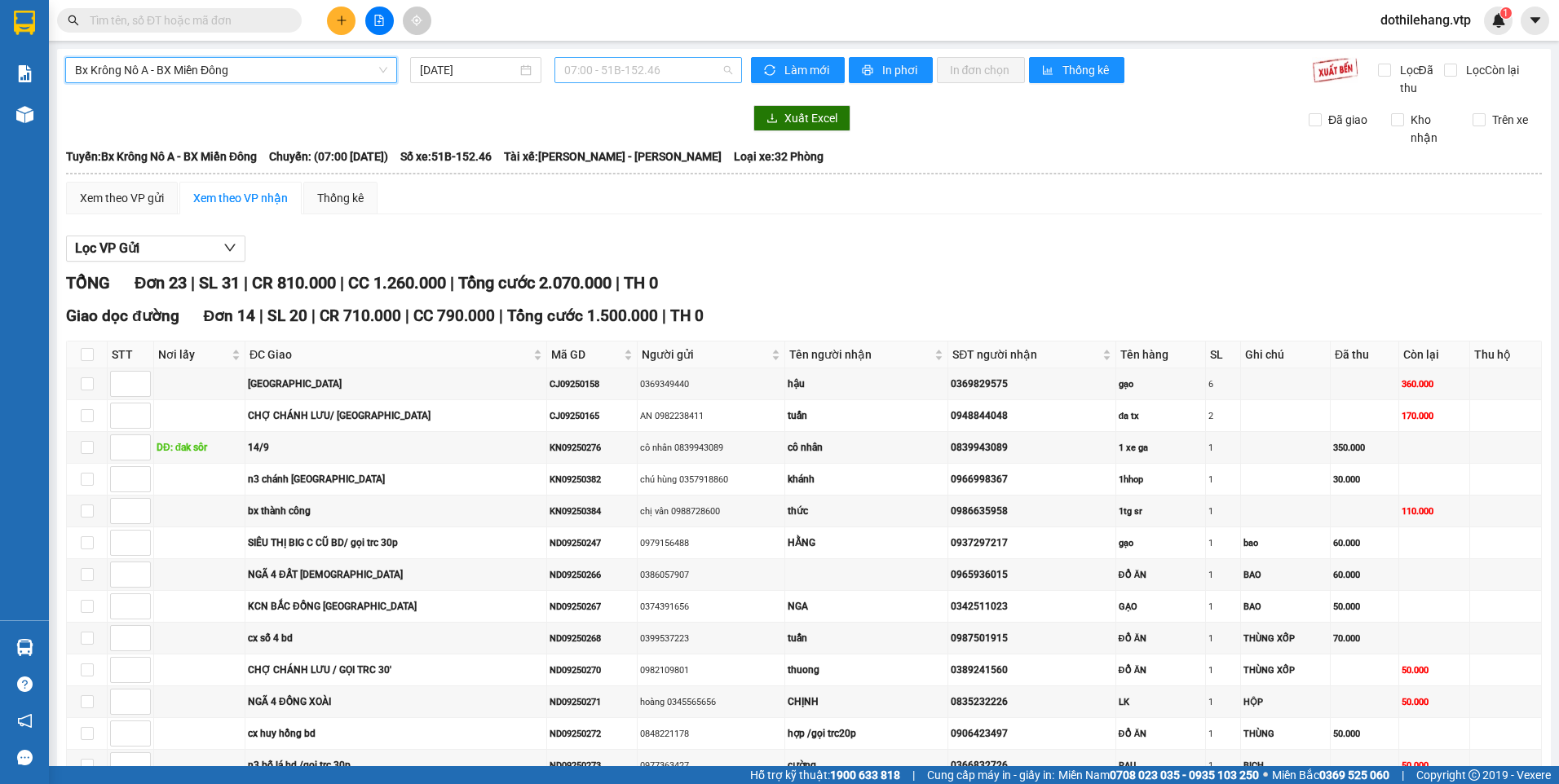
click at [580, 66] on span "07:00 - 51B-152.46" at bounding box center [649, 70] width 169 height 24
click at [580, 151] on div "19:30 (TC) - 50H-807.80" at bounding box center [624, 155] width 127 height 18
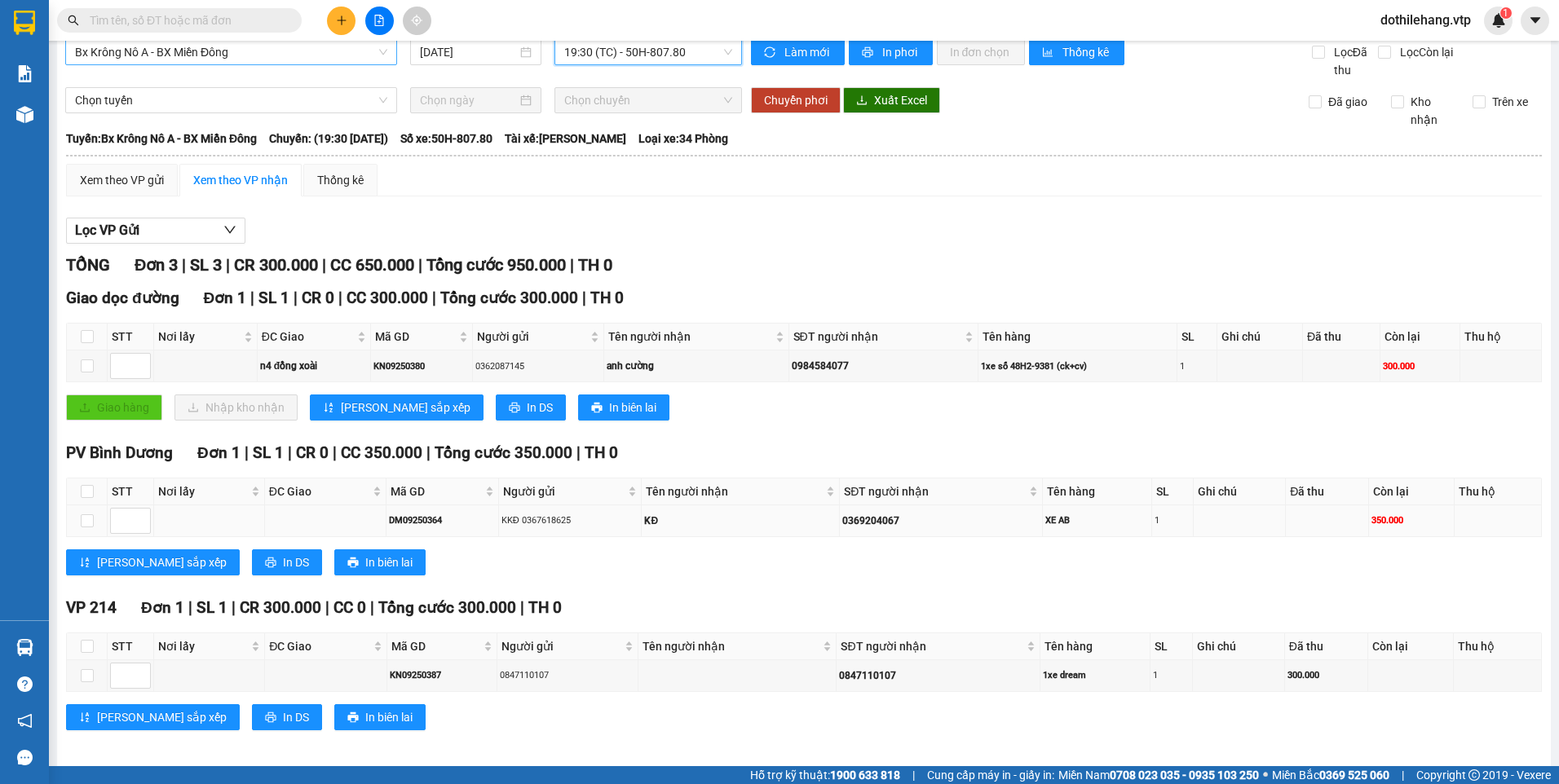
scroll to position [27, 0]
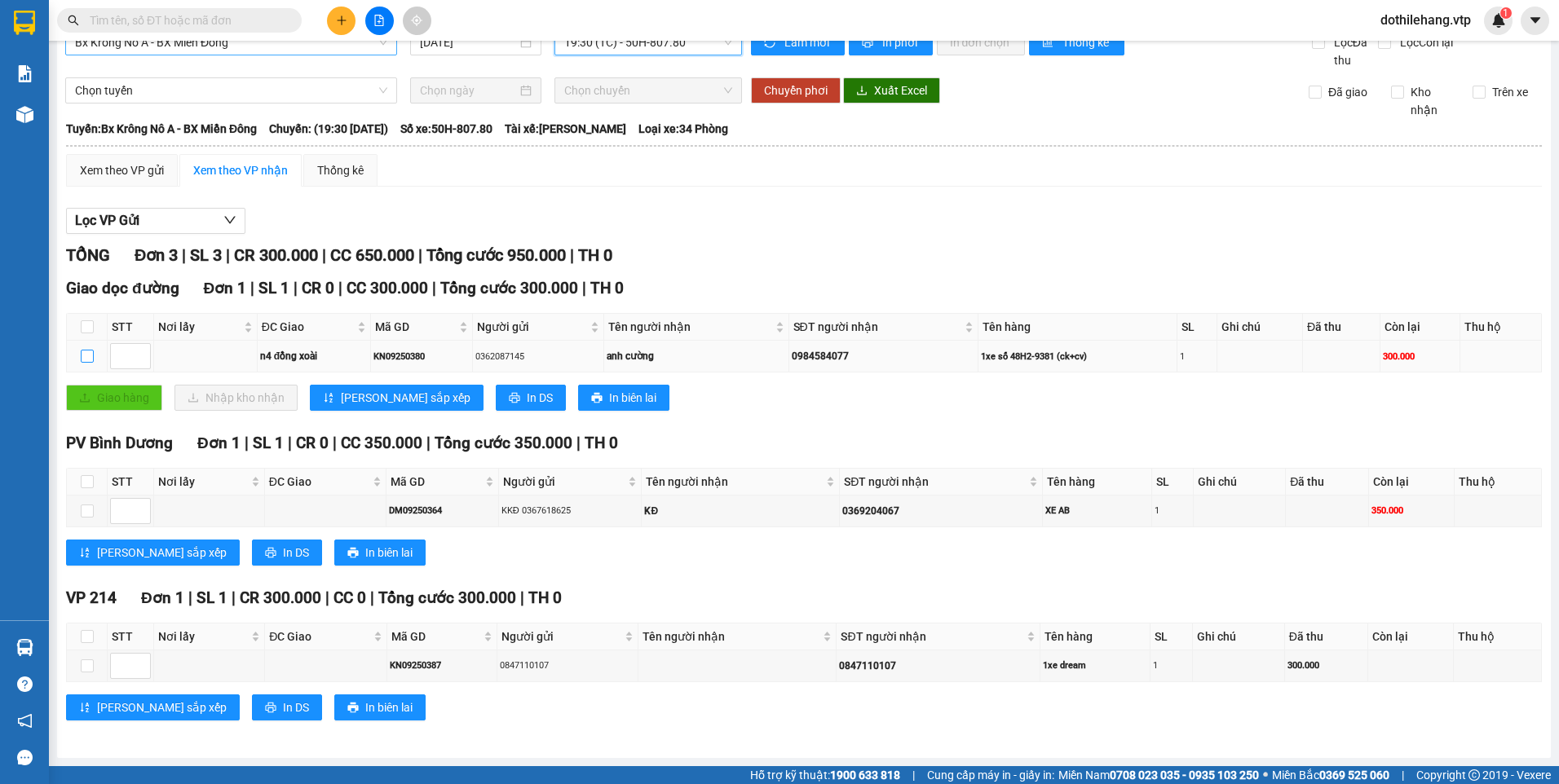
click at [84, 352] on input "checkbox" at bounding box center [87, 356] width 13 height 13
checkbox input "true"
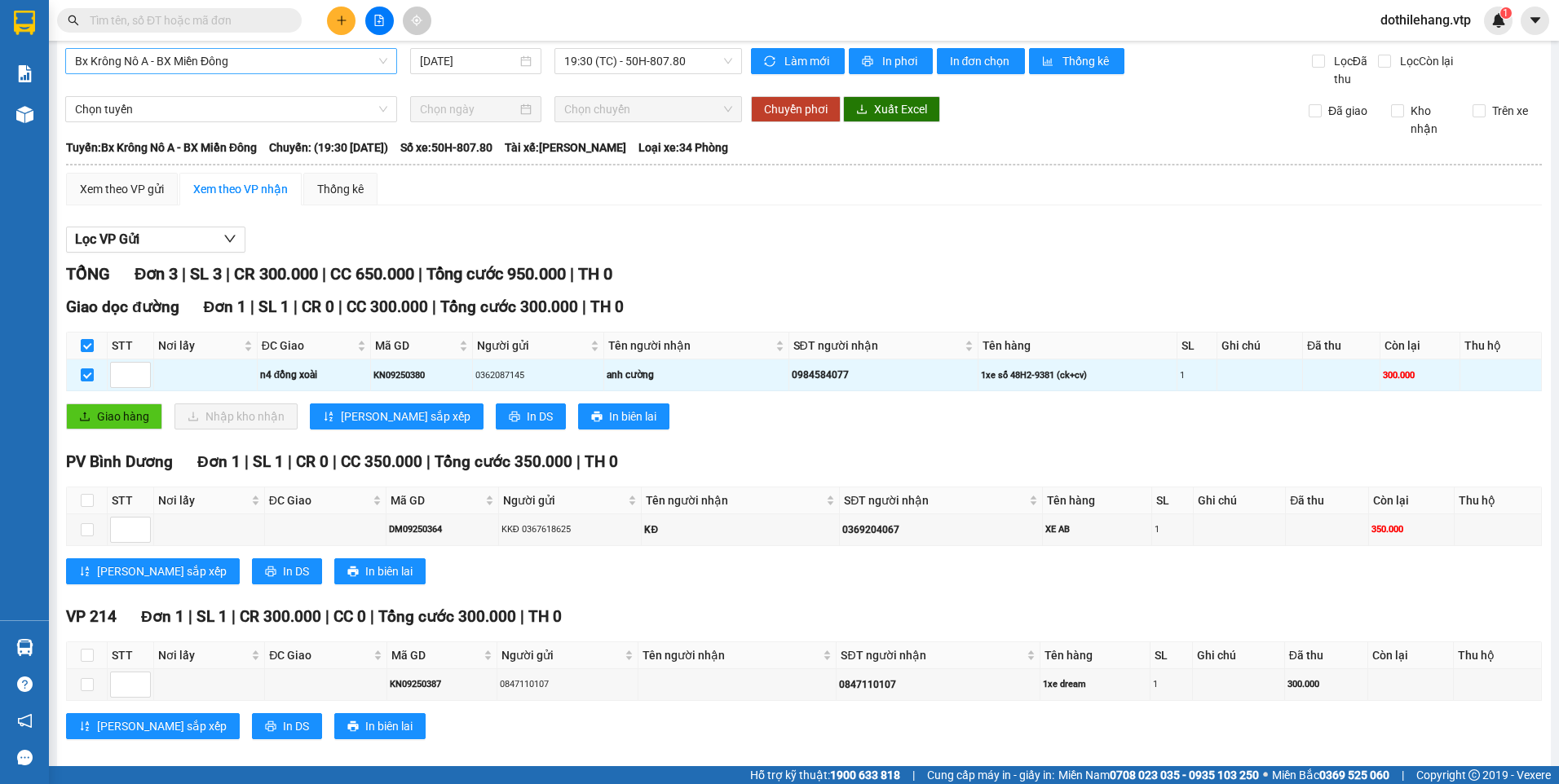
scroll to position [0, 0]
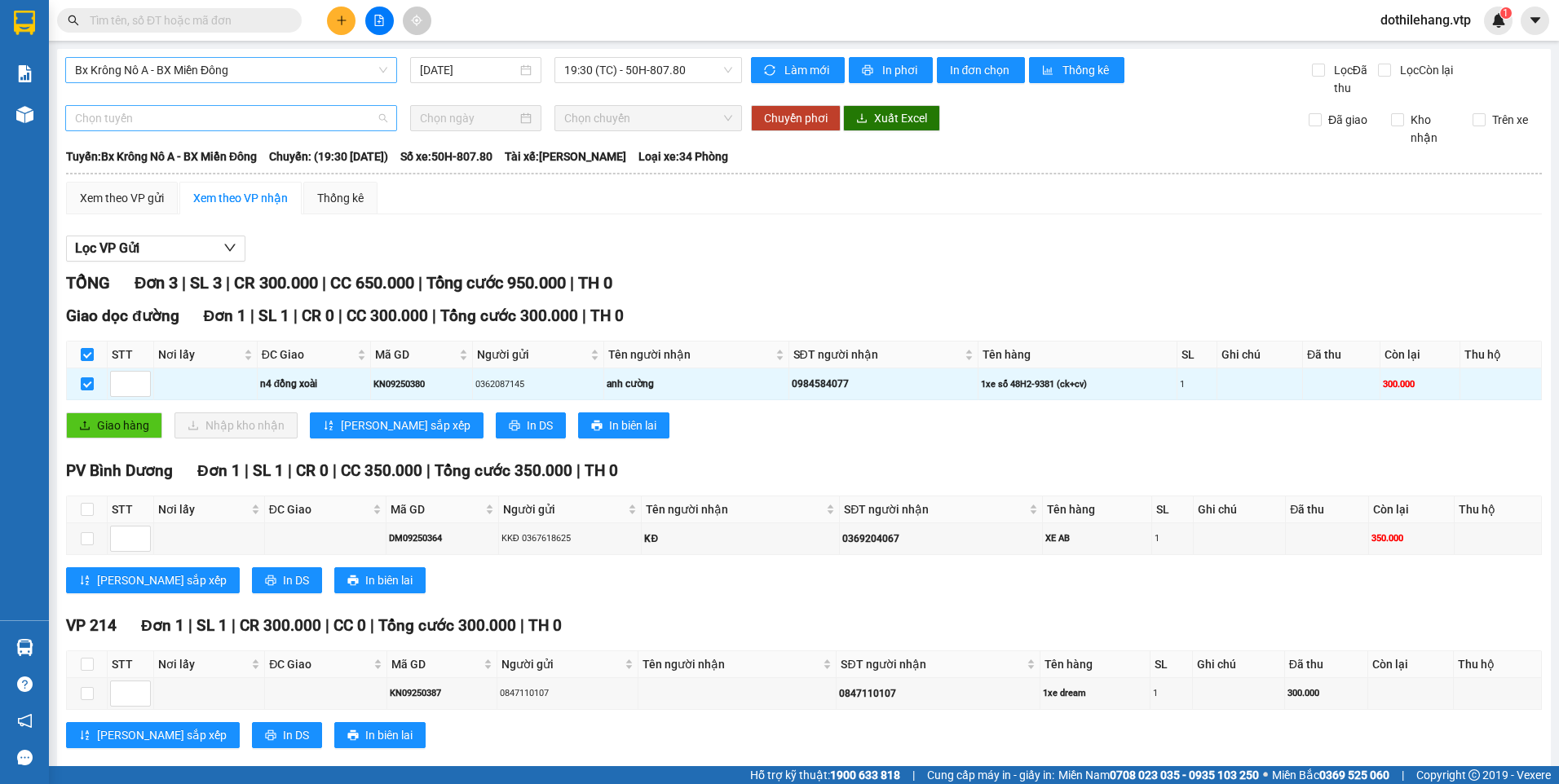
click at [236, 119] on span "Chọn tuyến" at bounding box center [231, 117] width 312 height 24
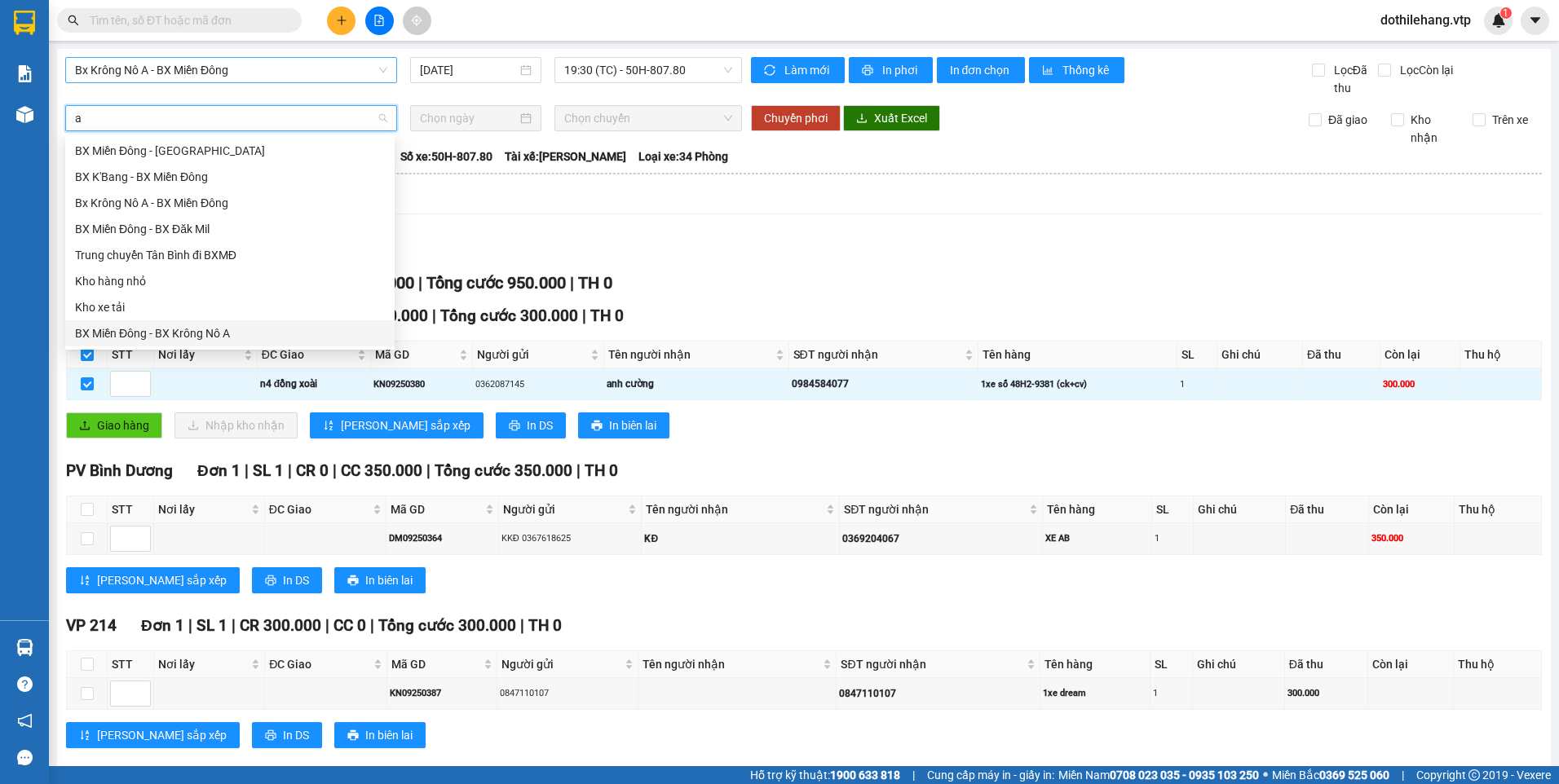
type input "a"
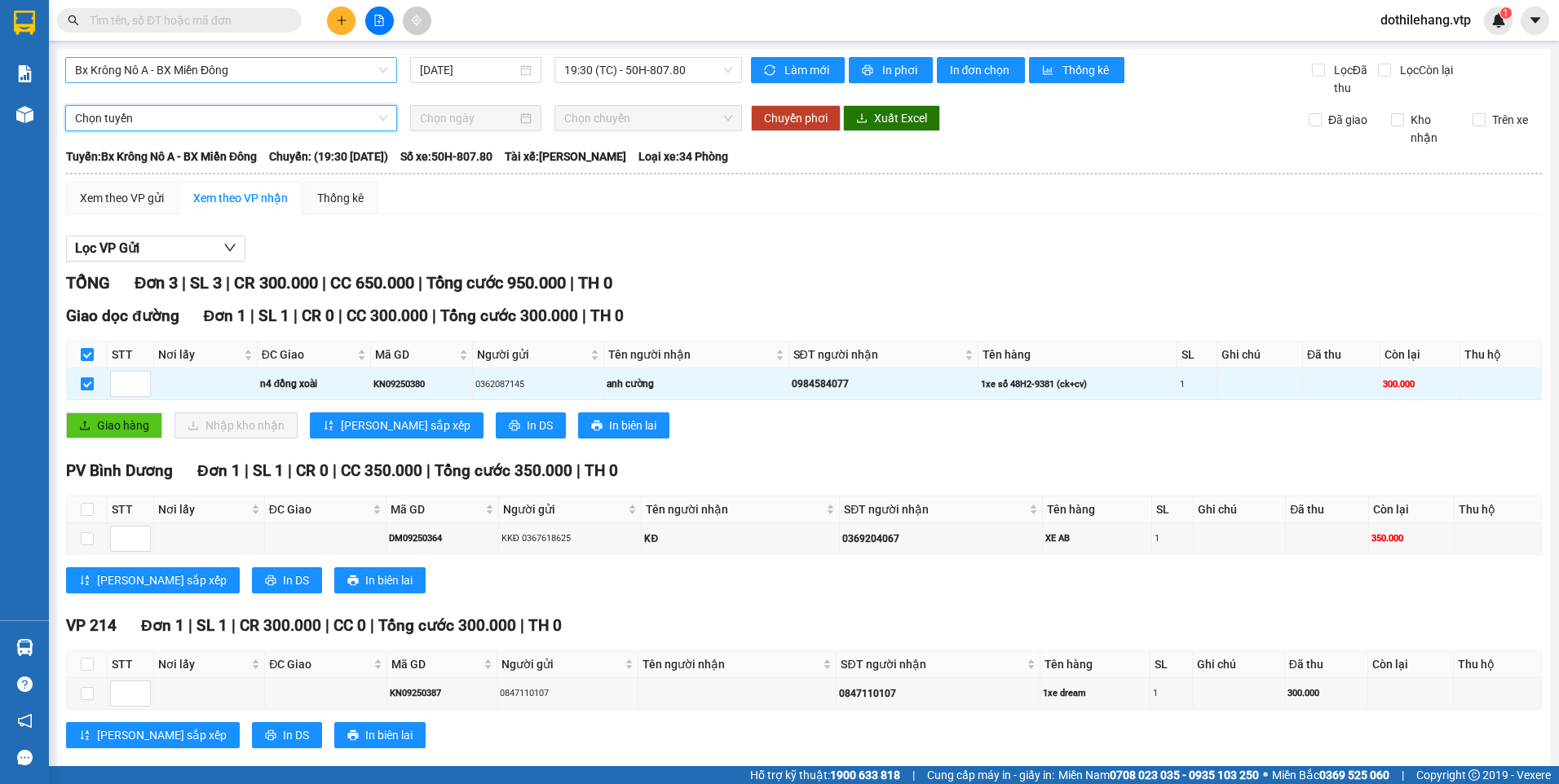
click at [85, 348] on input "checkbox" at bounding box center [87, 355] width 13 height 13
checkbox input "false"
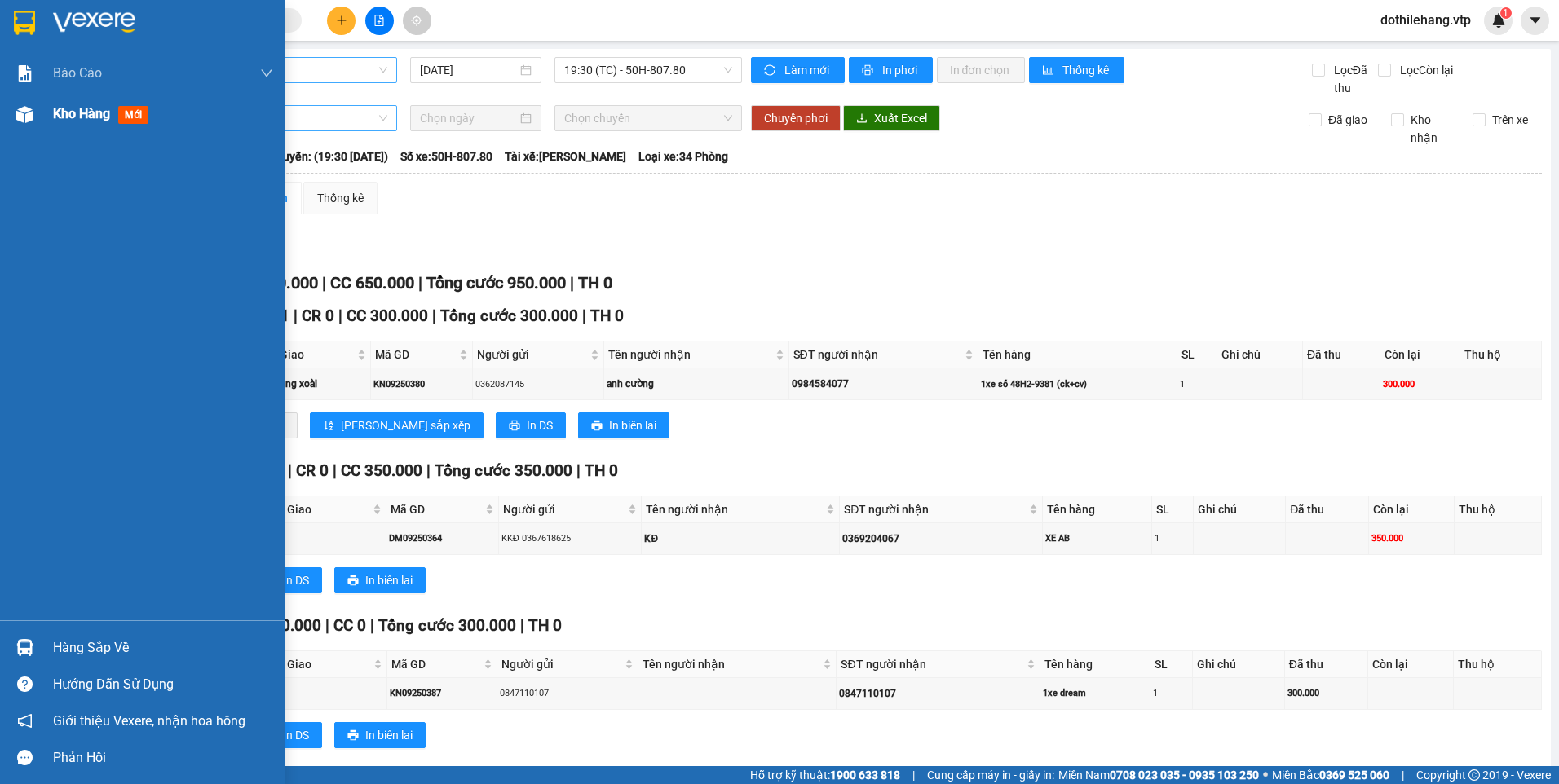
click at [32, 111] on img at bounding box center [25, 114] width 17 height 17
